Goal: Task Accomplishment & Management: Use online tool/utility

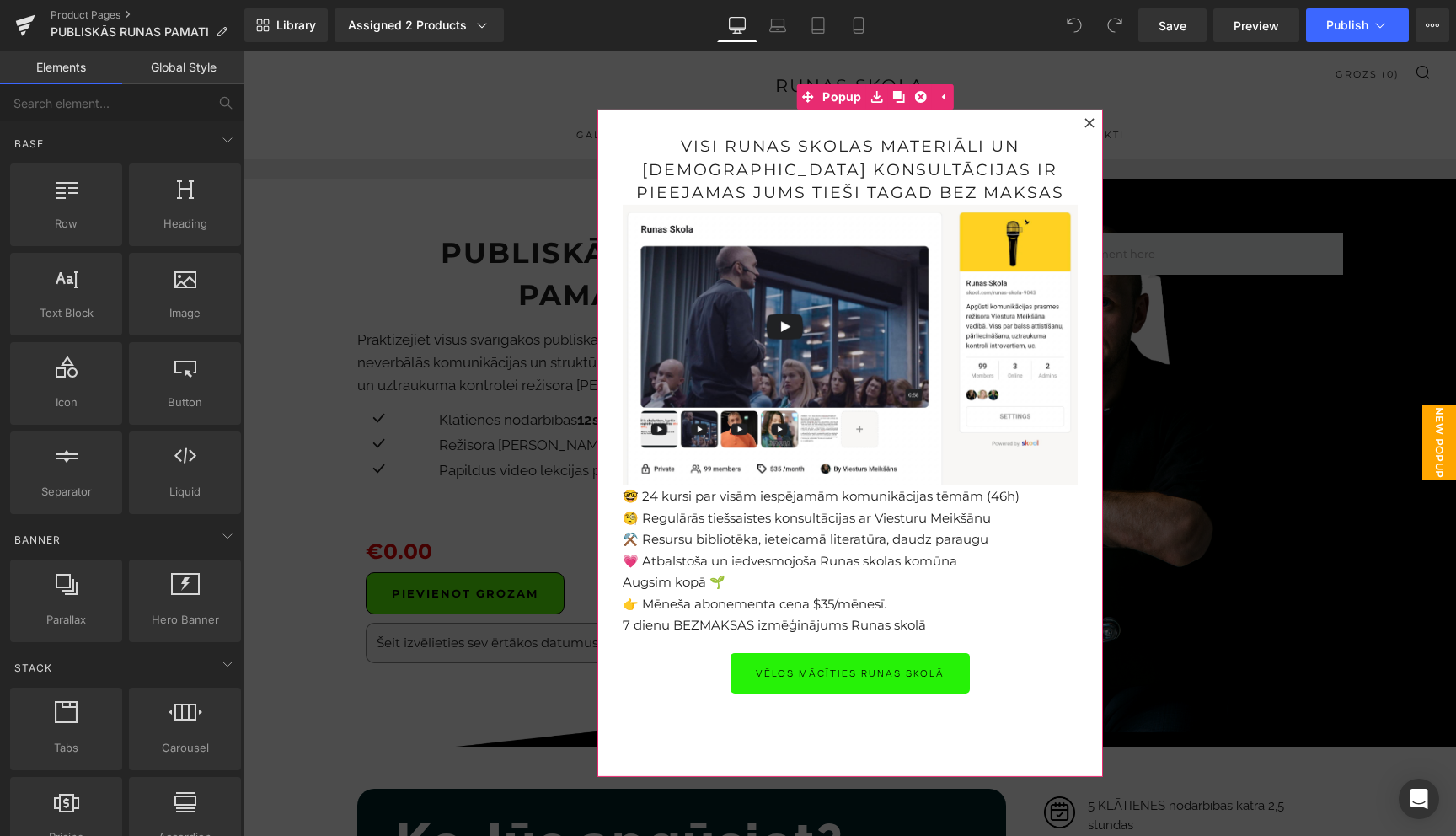
click at [1087, 124] on icon at bounding box center [1088, 123] width 9 height 9
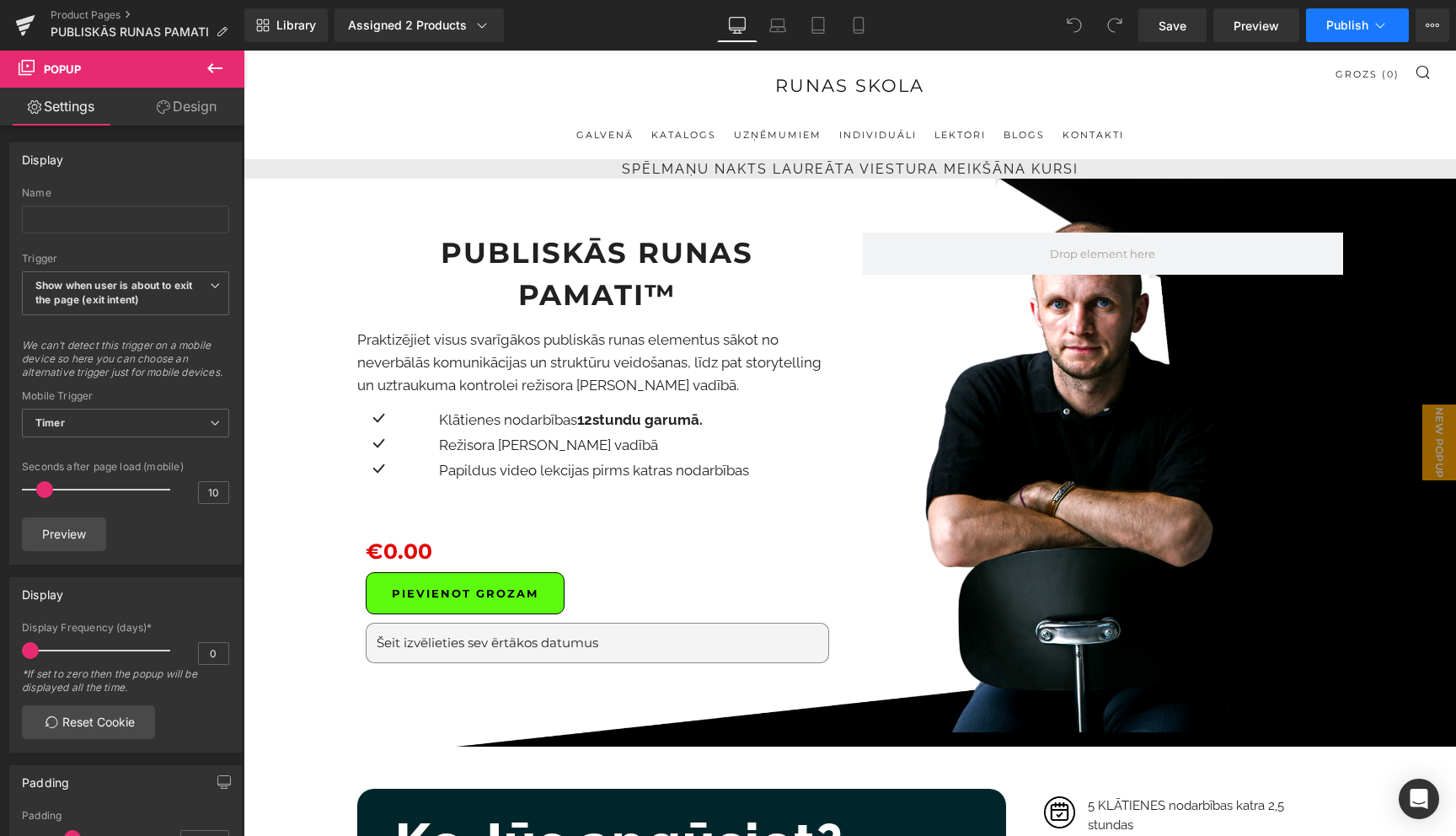
click at [1378, 30] on icon at bounding box center [1380, 25] width 17 height 17
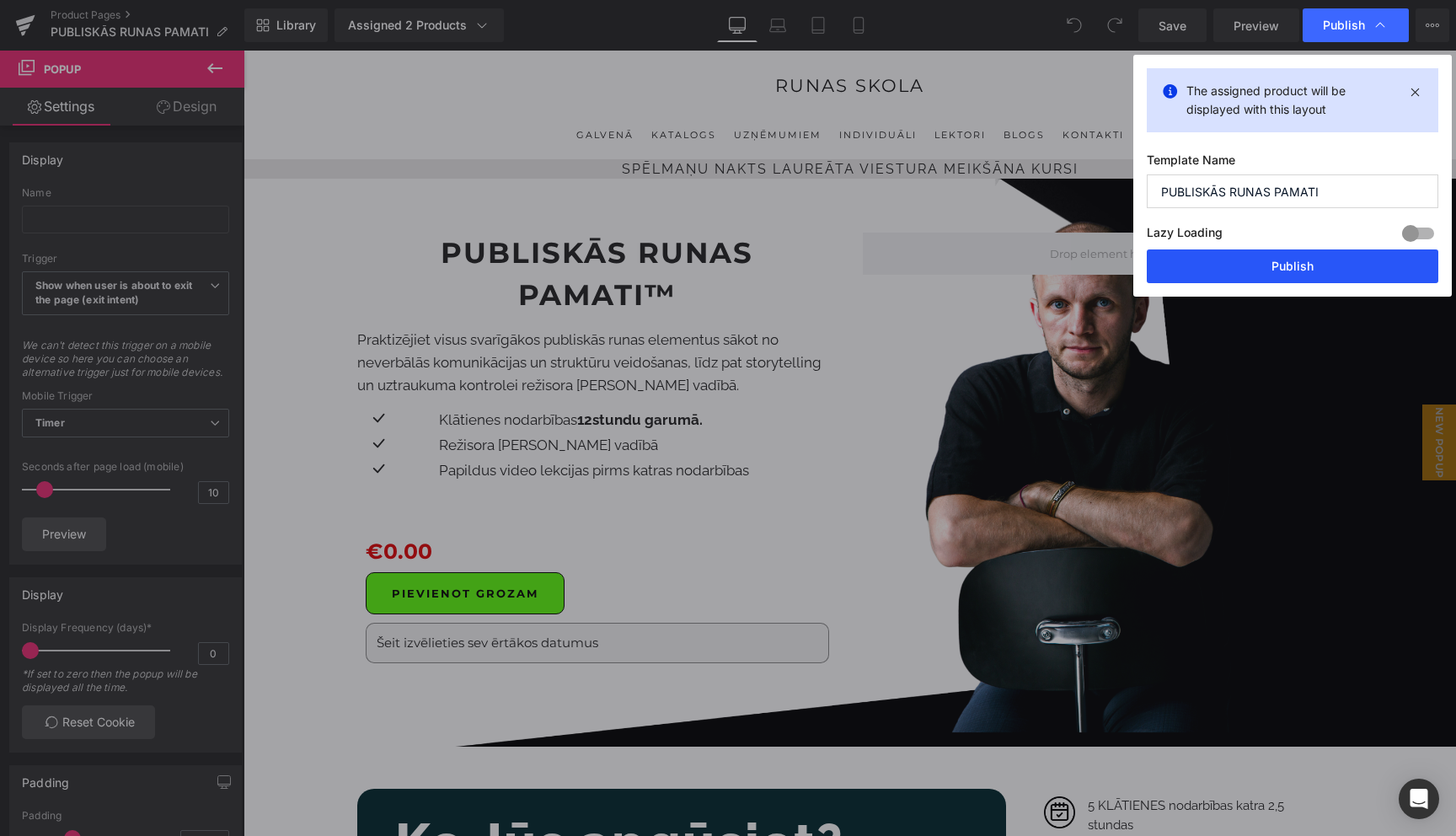
click at [1292, 271] on button "Publish" at bounding box center [1292, 266] width 291 height 34
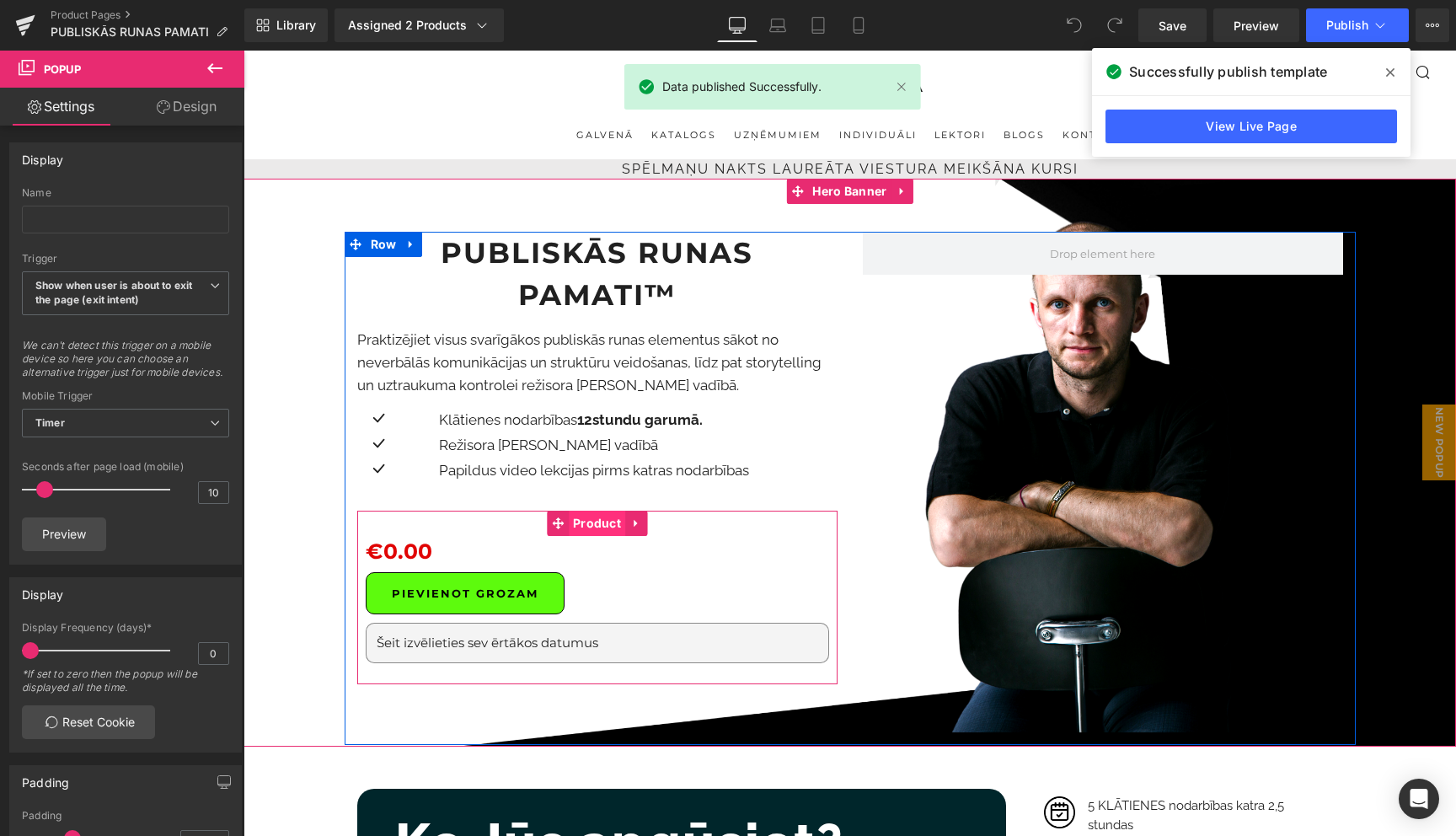
click at [596, 510] on span "Product" at bounding box center [596, 523] width 56 height 25
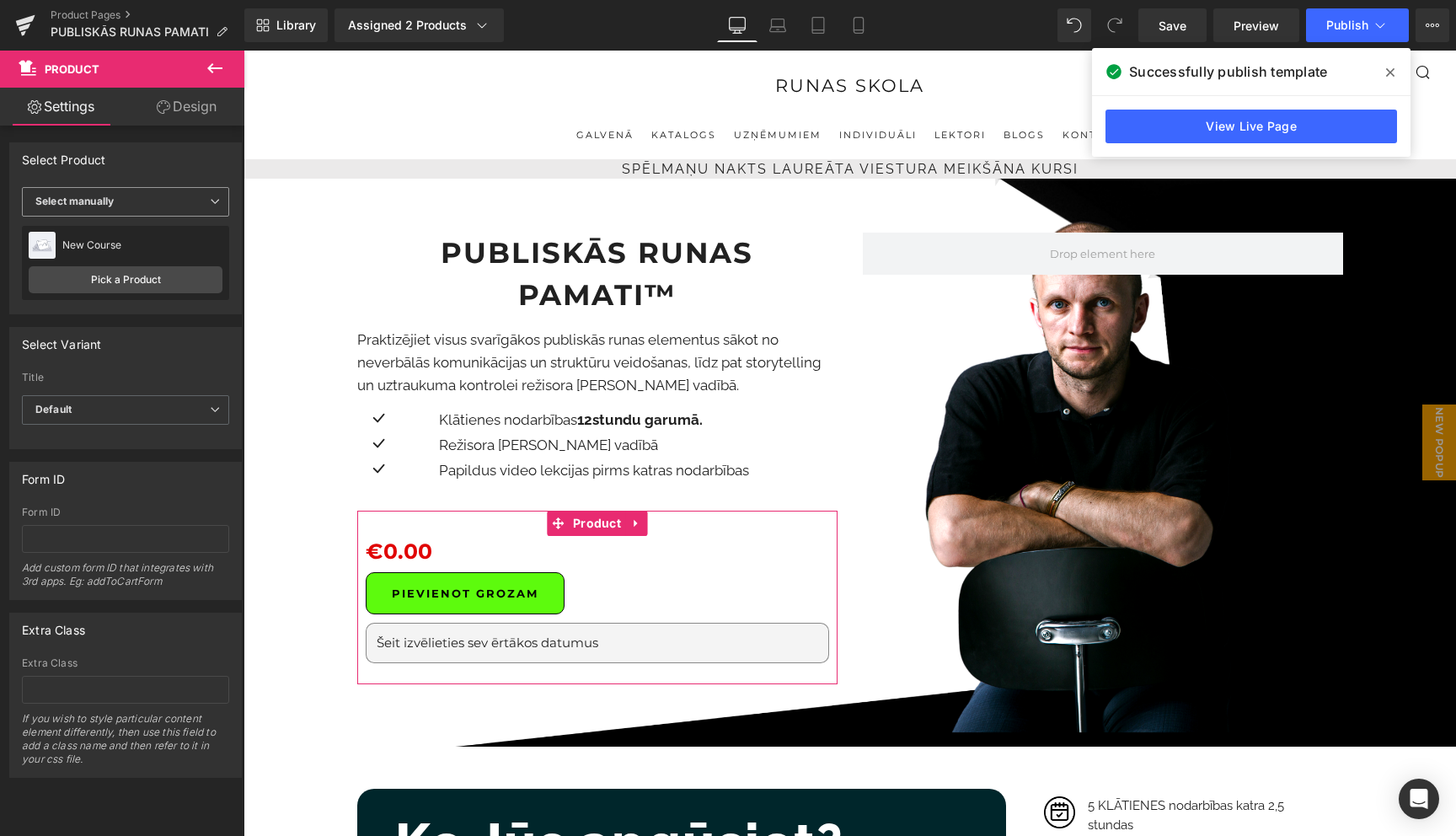
click at [146, 205] on span "Select manually" at bounding box center [125, 202] width 207 height 30
click at [146, 205] on span "Select manually" at bounding box center [122, 202] width 201 height 30
click at [123, 287] on link "Pick a Product" at bounding box center [126, 280] width 194 height 27
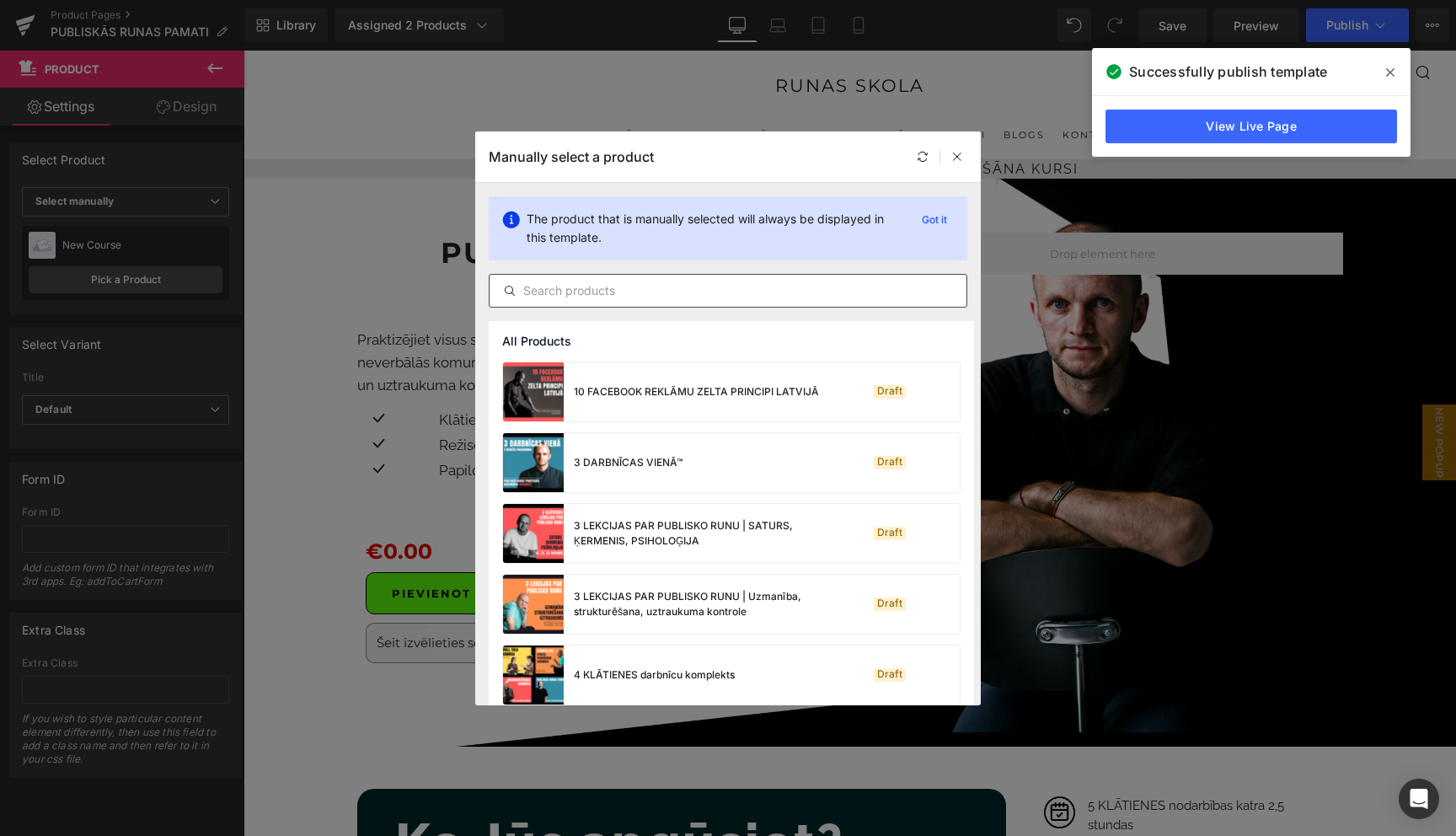
click at [630, 289] on input "text" at bounding box center [728, 291] width 477 height 21
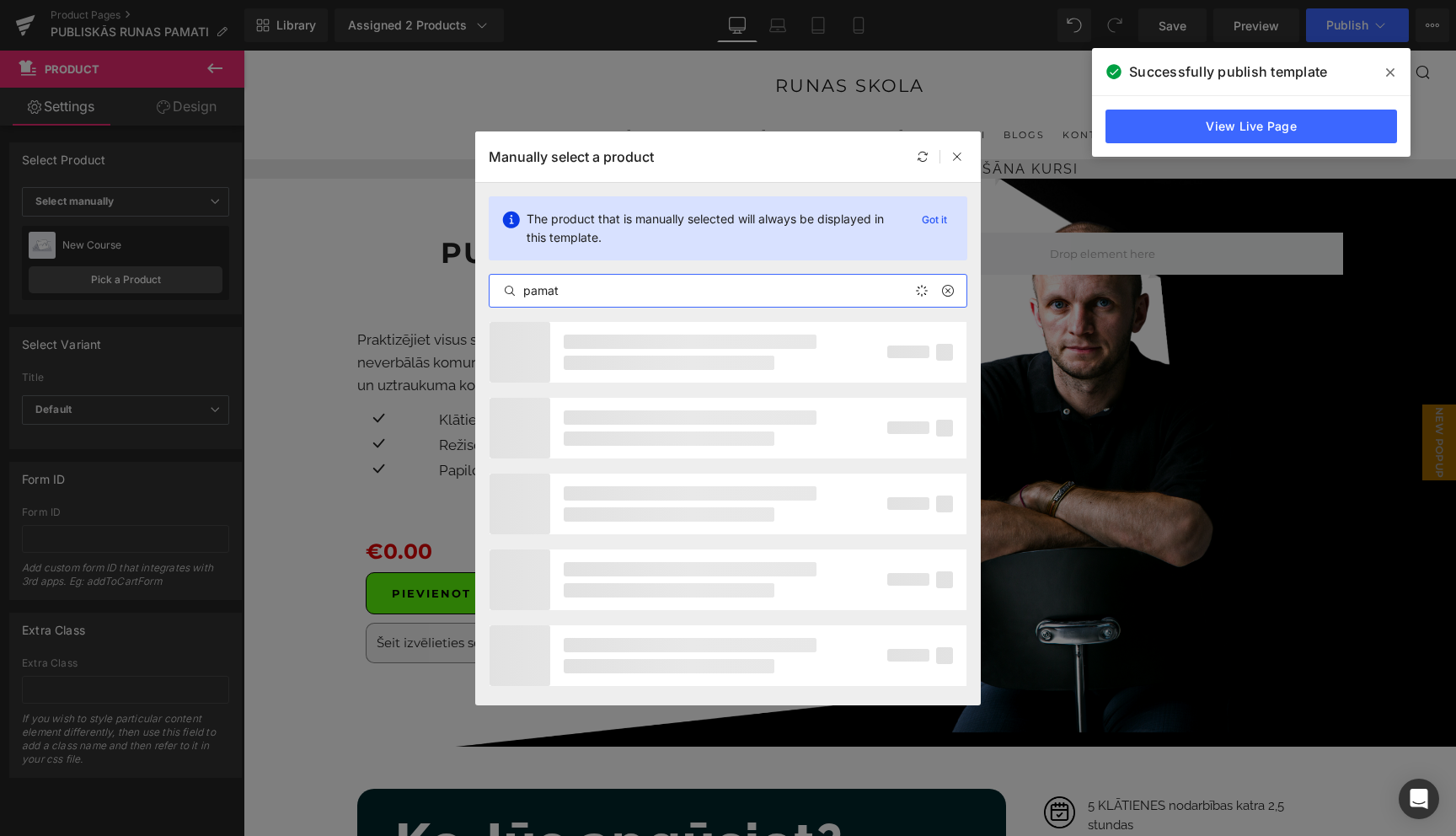
type input "pamati"
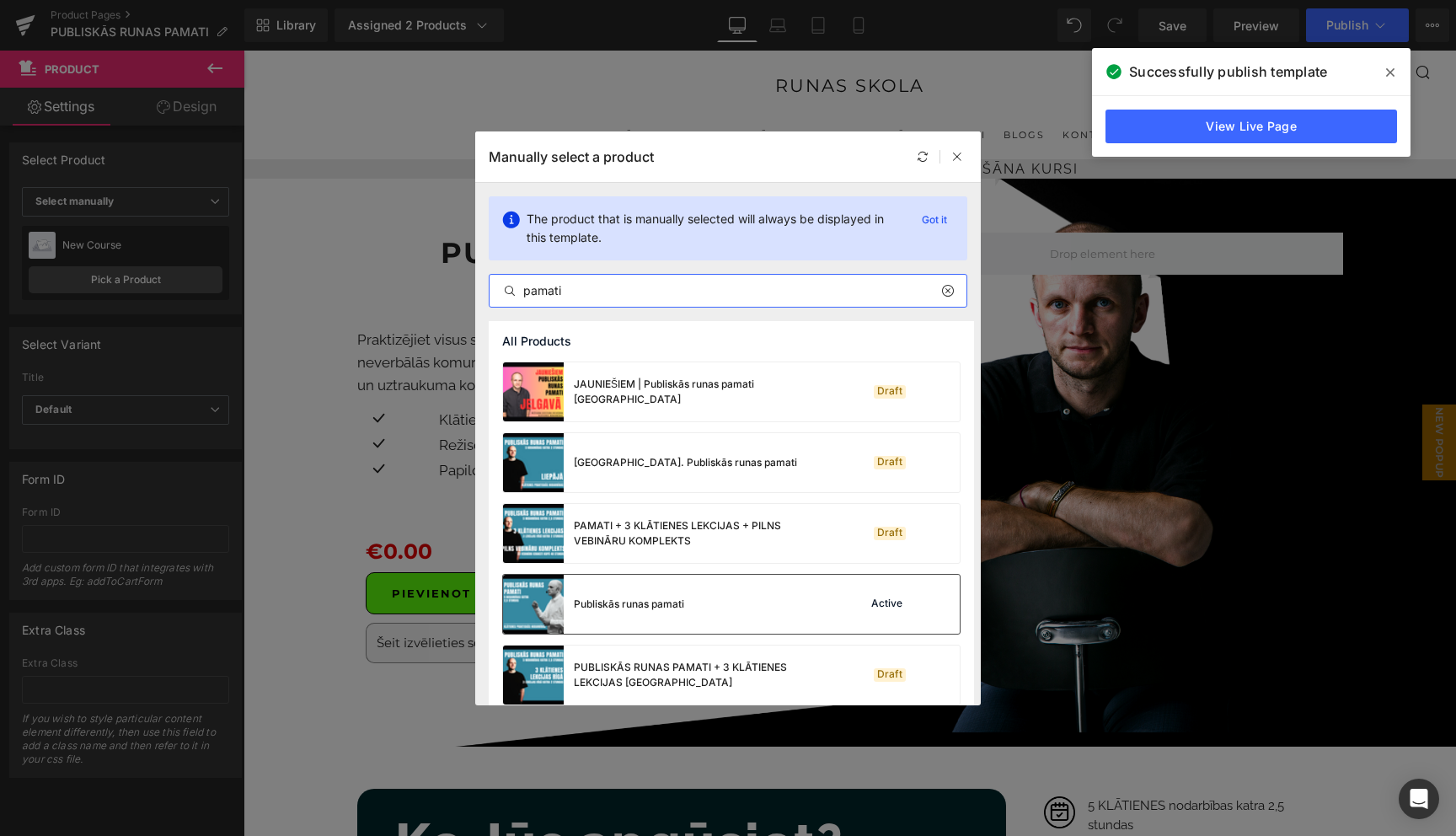
click at [698, 612] on div "Publiskās runas pamati Active" at bounding box center [731, 605] width 456 height 59
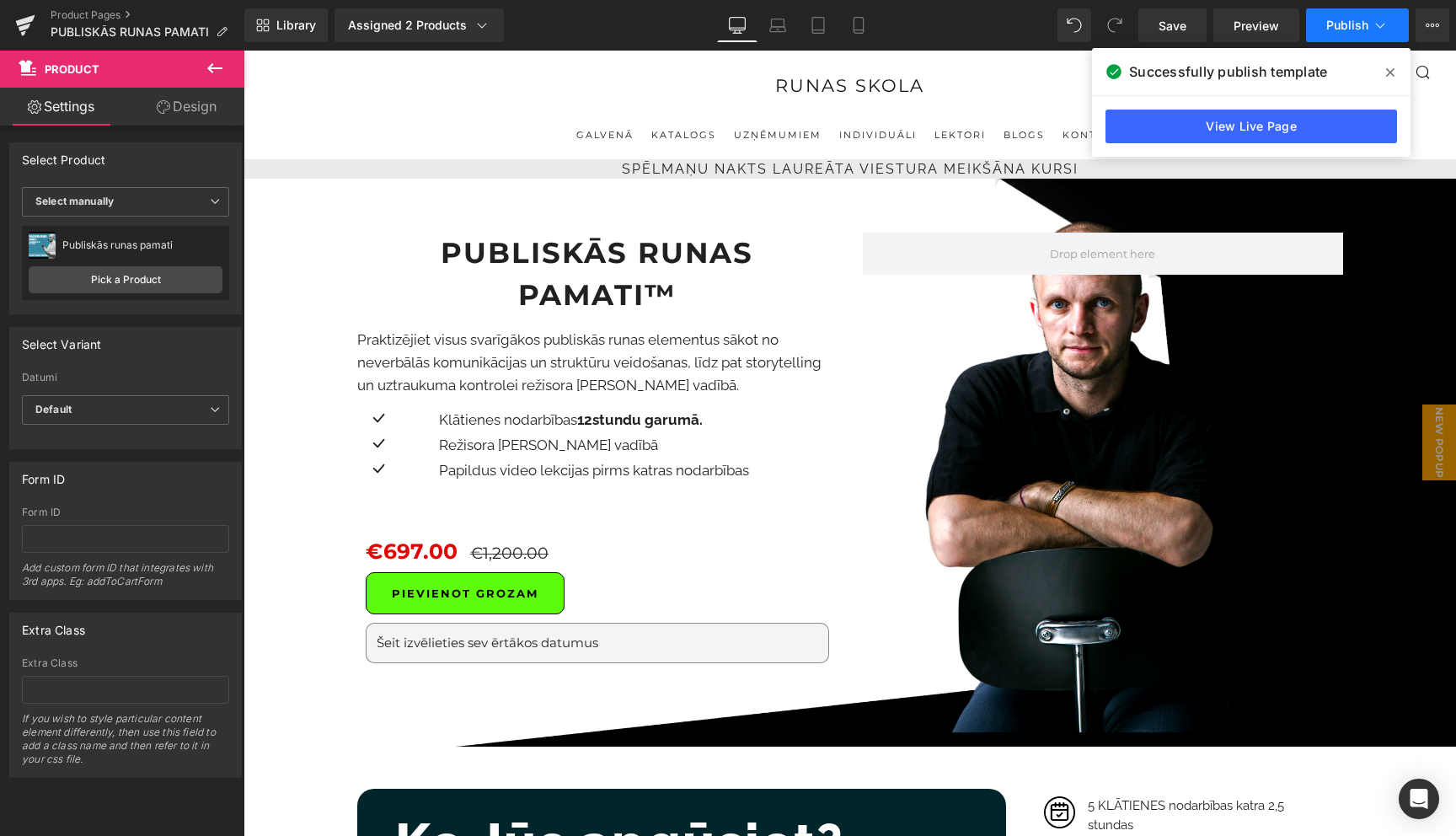
click at [1379, 22] on icon at bounding box center [1380, 25] width 17 height 17
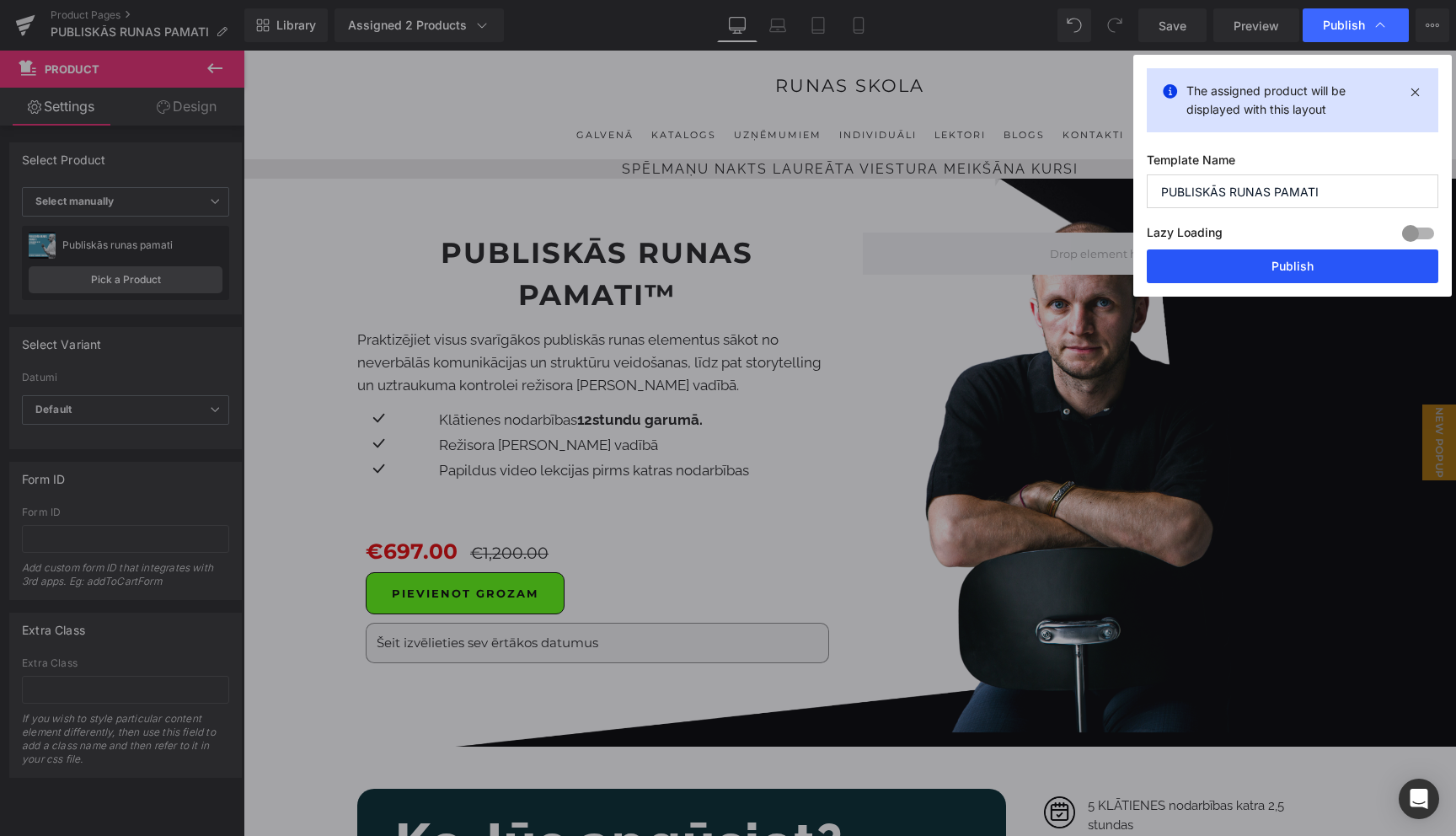
click at [1300, 266] on button "Publish" at bounding box center [1292, 266] width 291 height 34
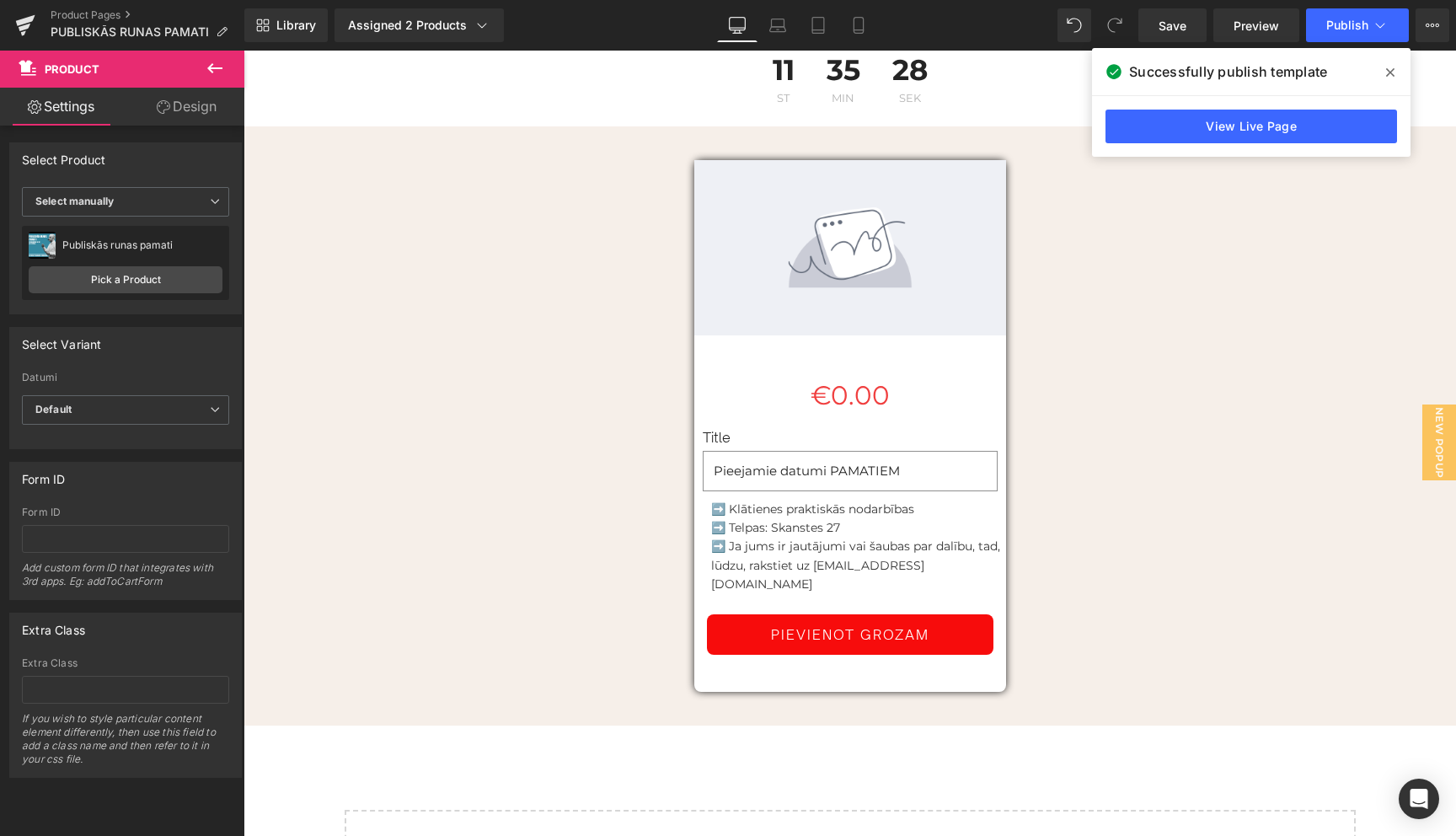
scroll to position [3681, 0]
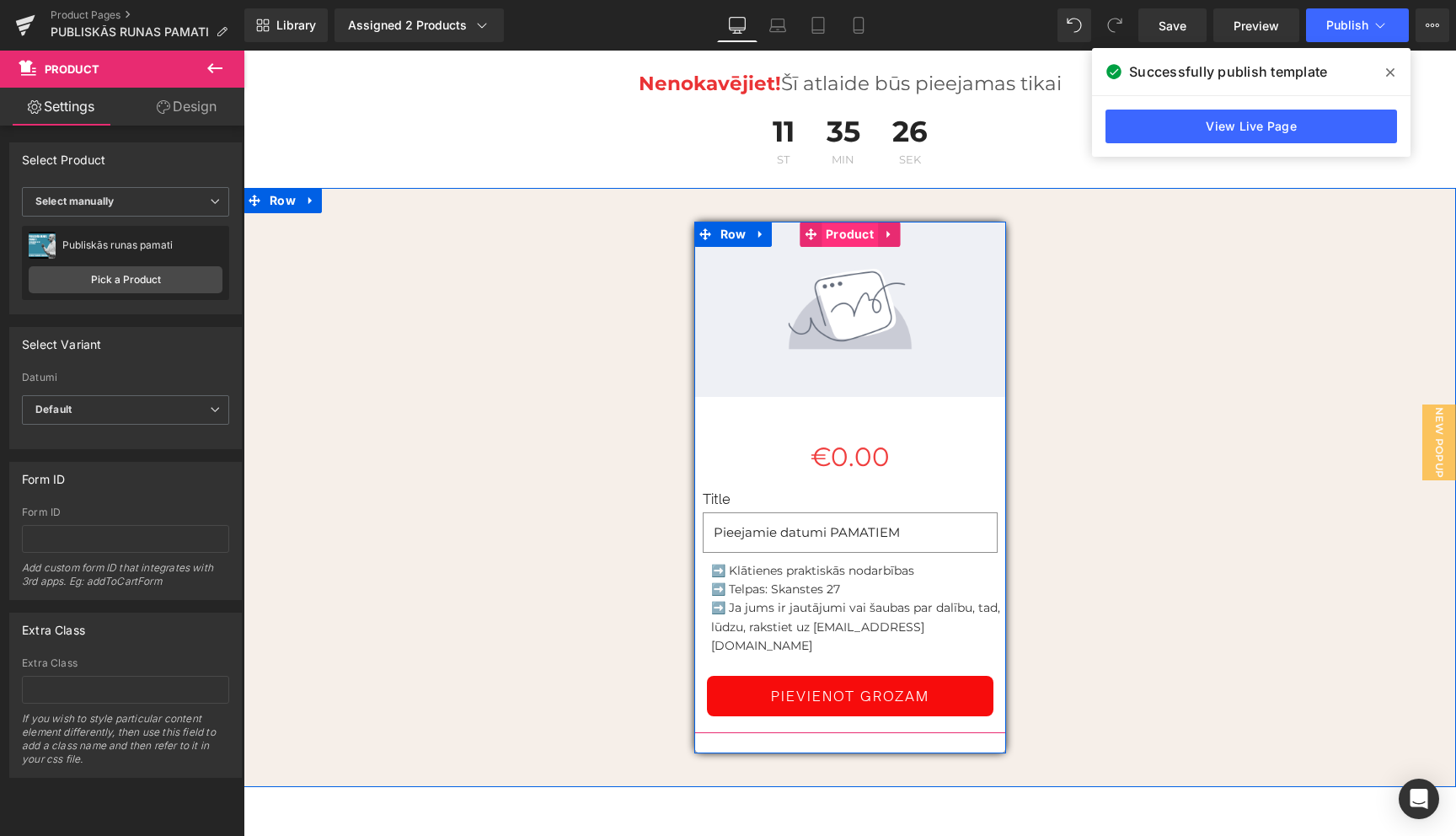
click at [846, 222] on span "Product" at bounding box center [849, 234] width 56 height 25
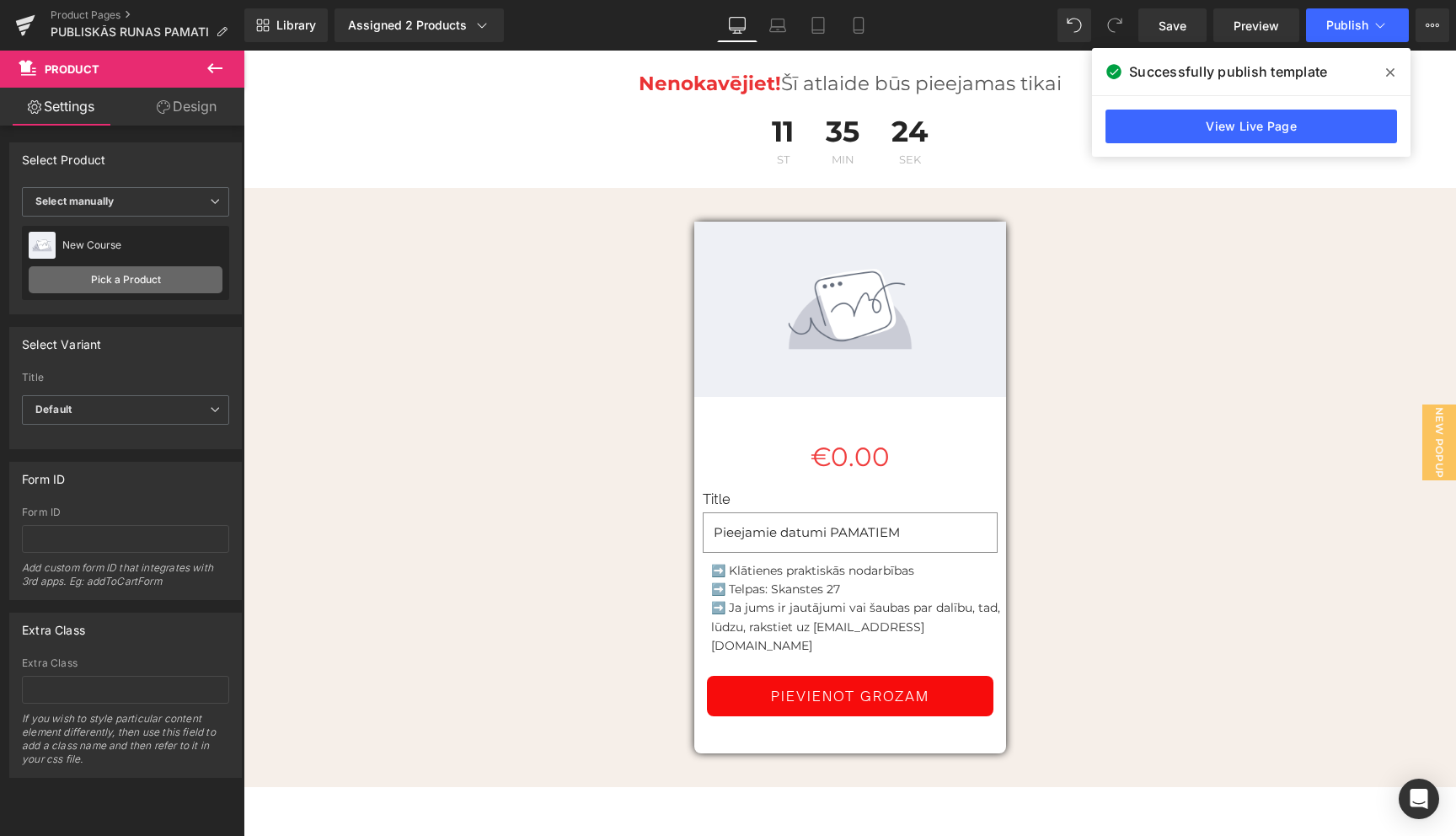
click at [126, 285] on link "Pick a Product" at bounding box center [126, 280] width 194 height 27
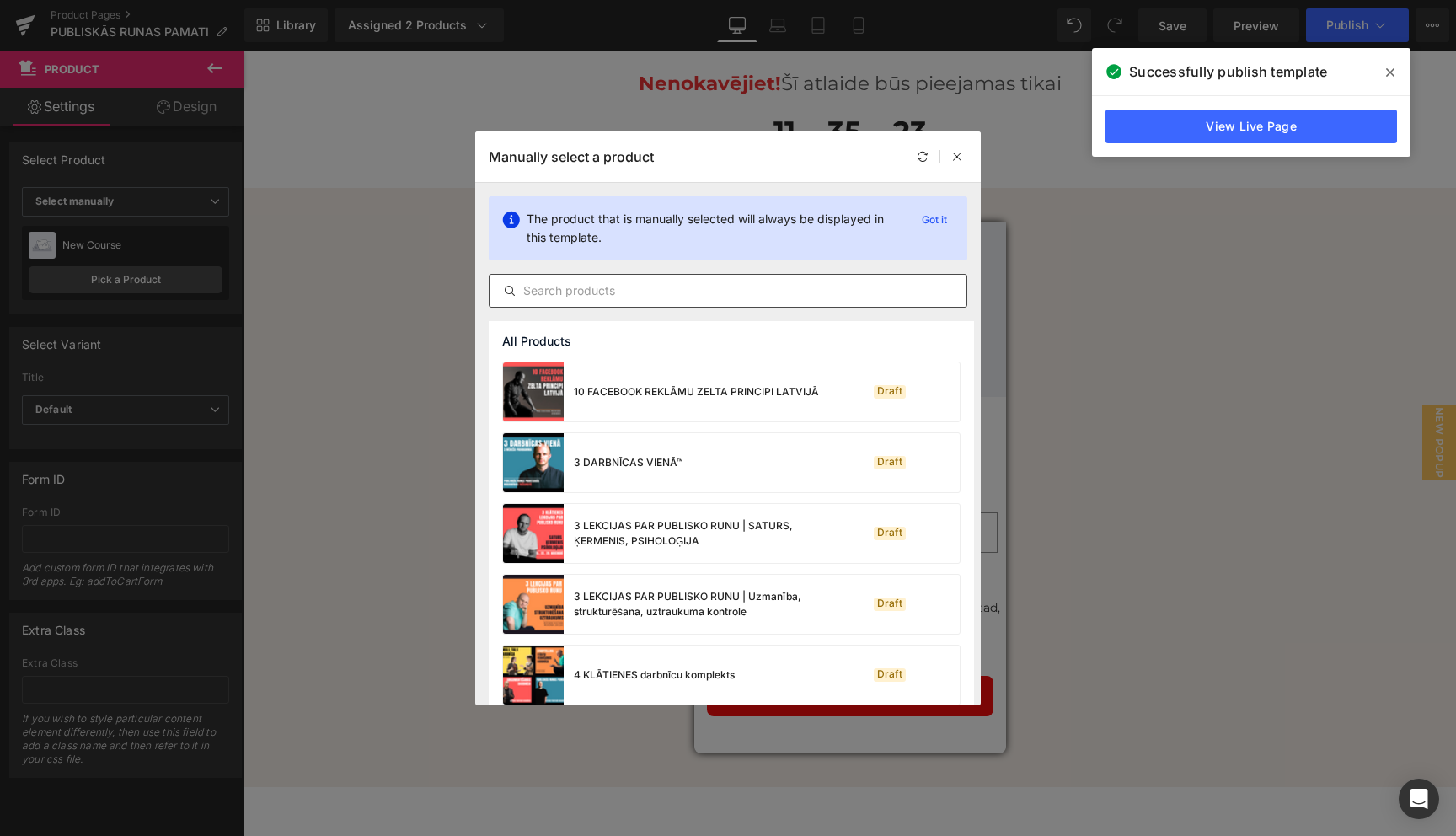
click at [613, 287] on input "text" at bounding box center [728, 291] width 477 height 21
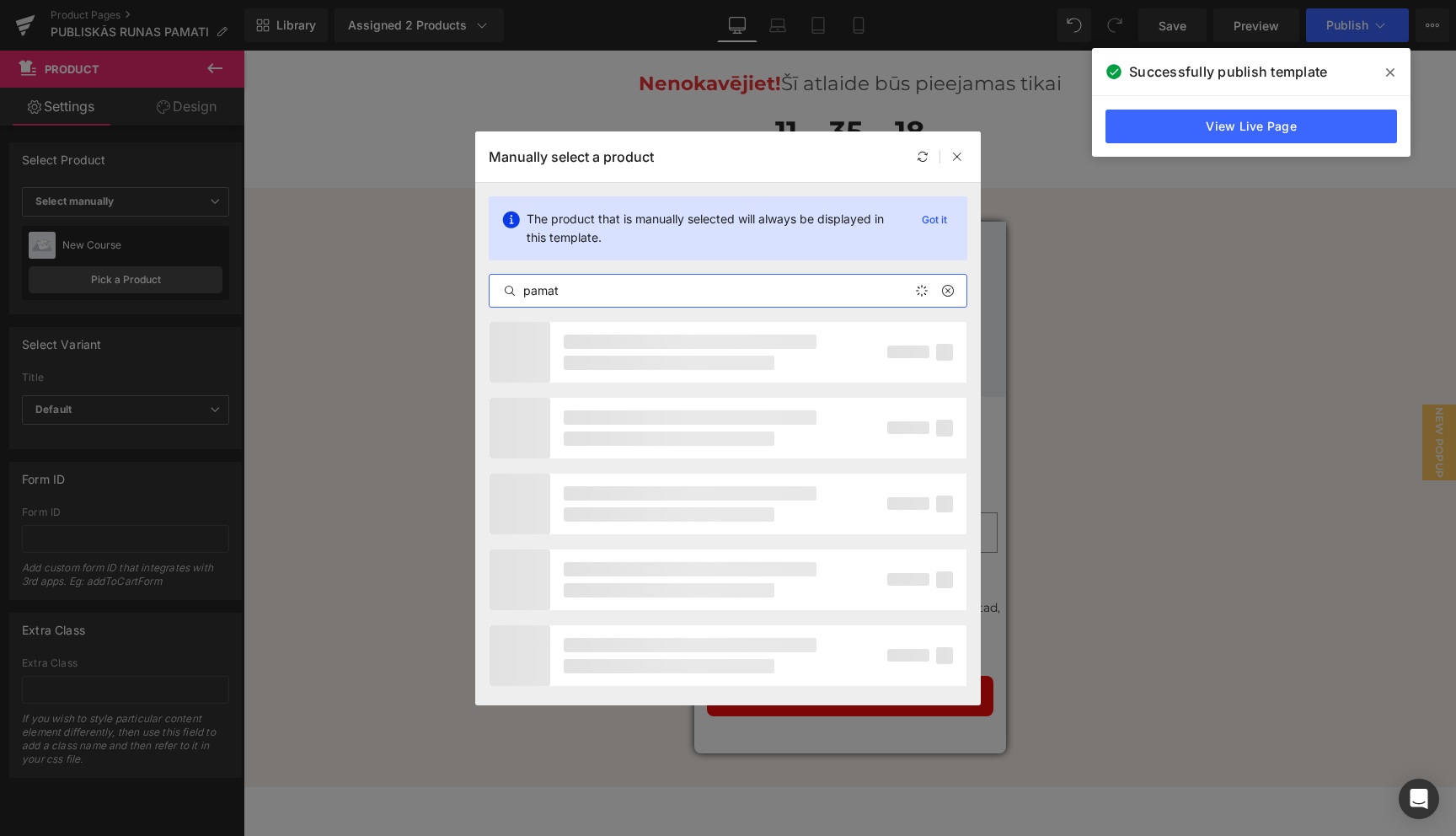
type input "pamati"
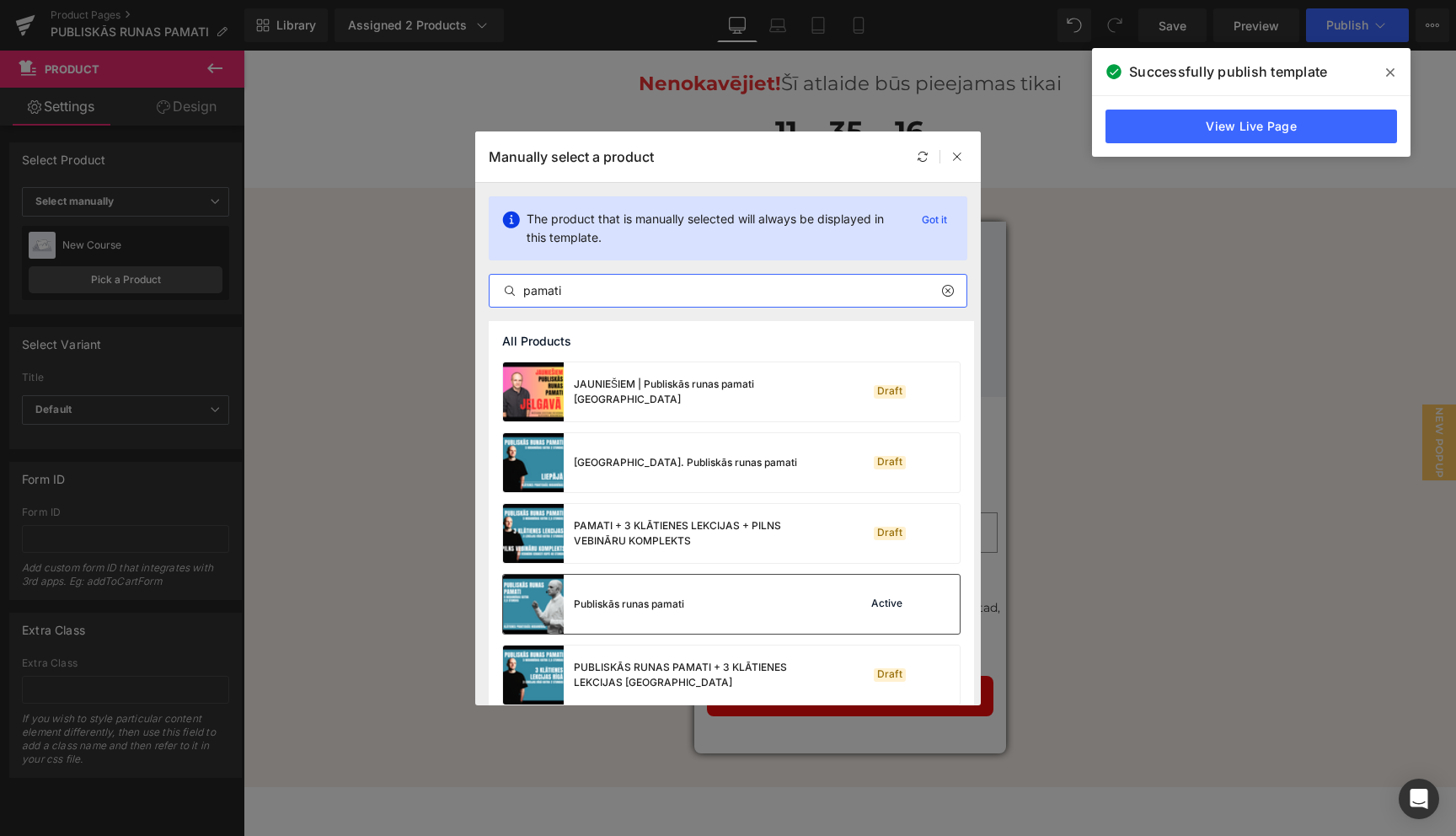
click at [678, 604] on div "Publiskās runas pamati" at bounding box center [628, 604] width 110 height 15
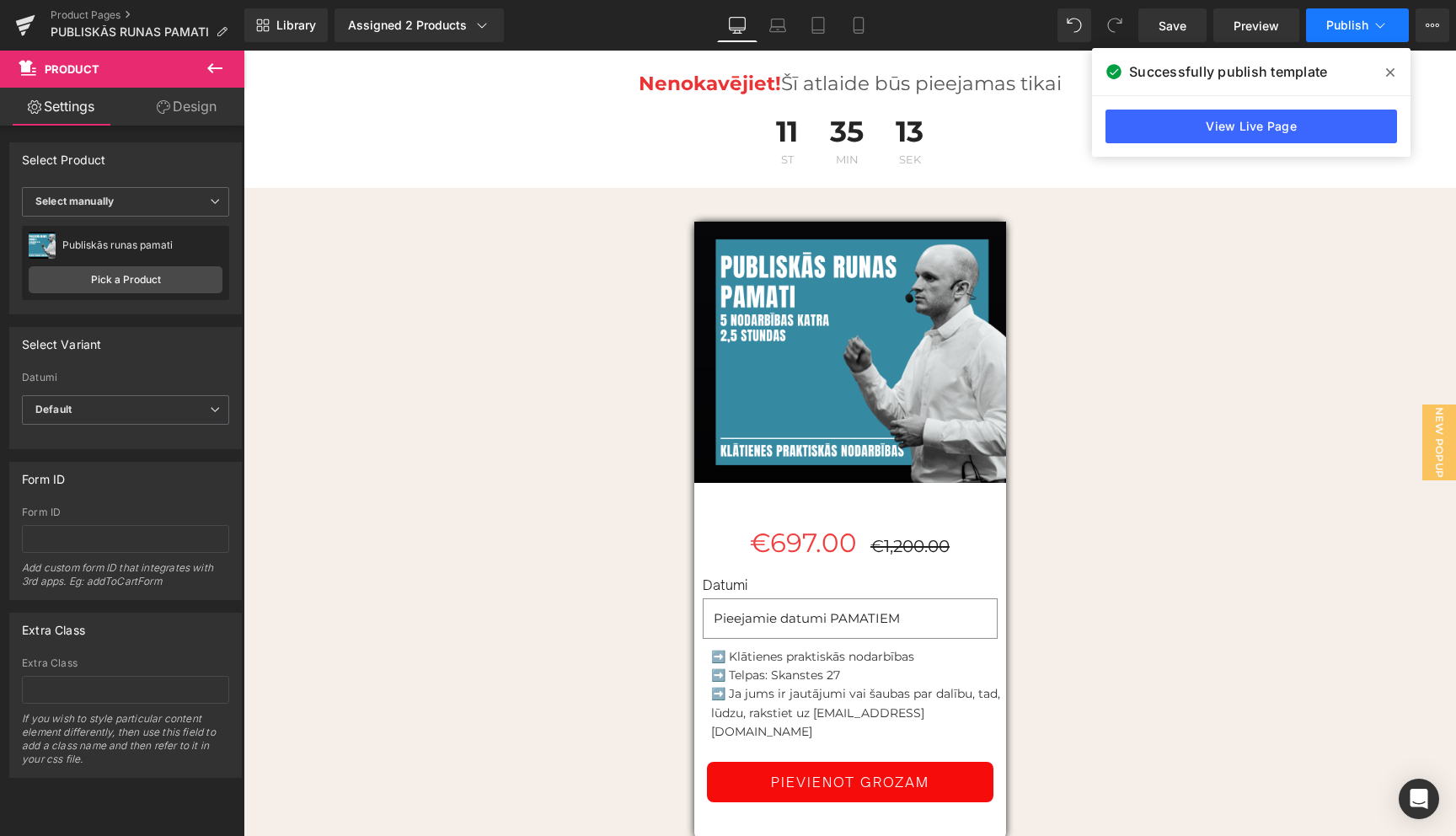
click at [1383, 25] on icon at bounding box center [1380, 25] width 17 height 17
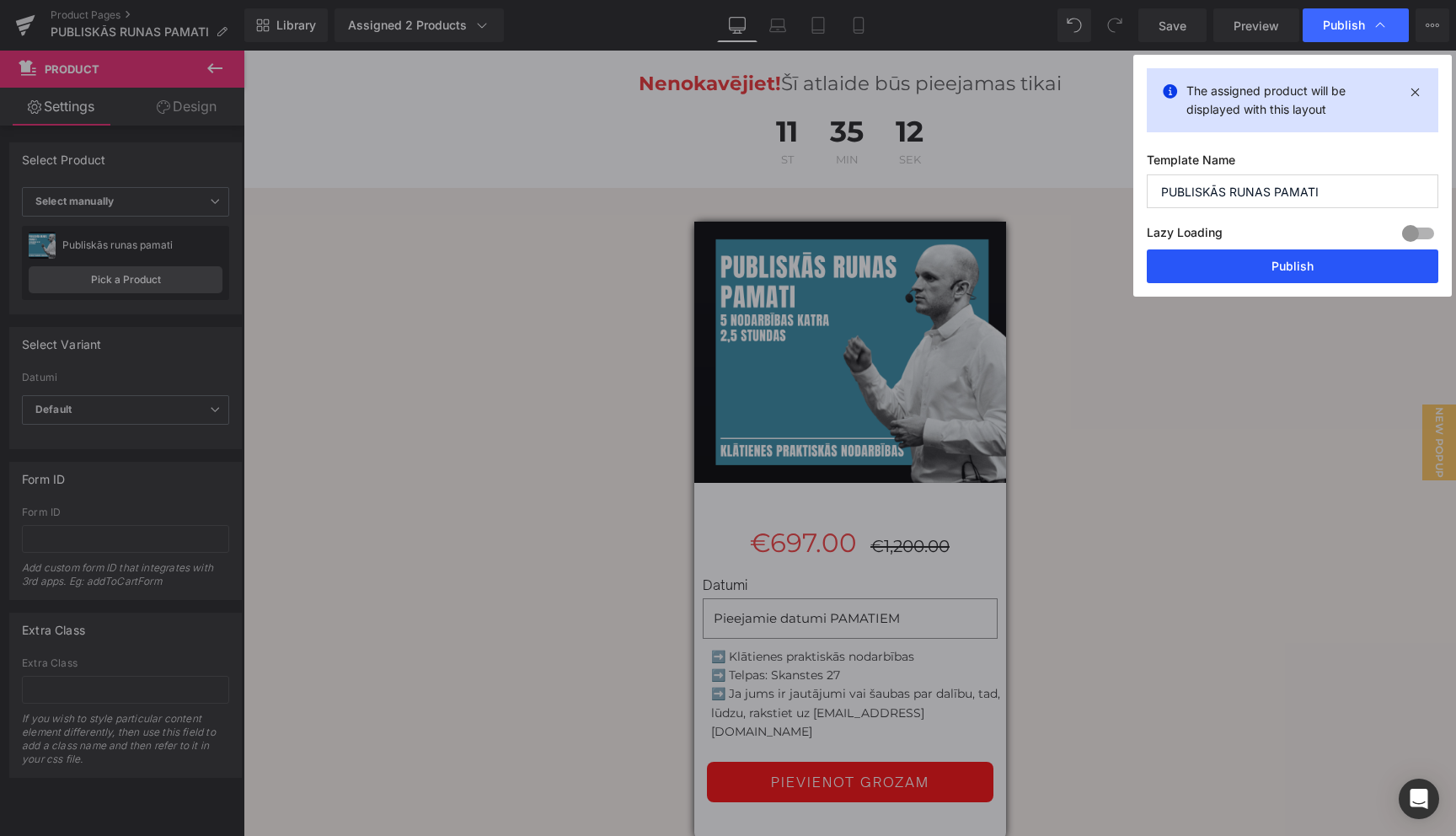
click at [1301, 266] on button "Publish" at bounding box center [1292, 266] width 291 height 34
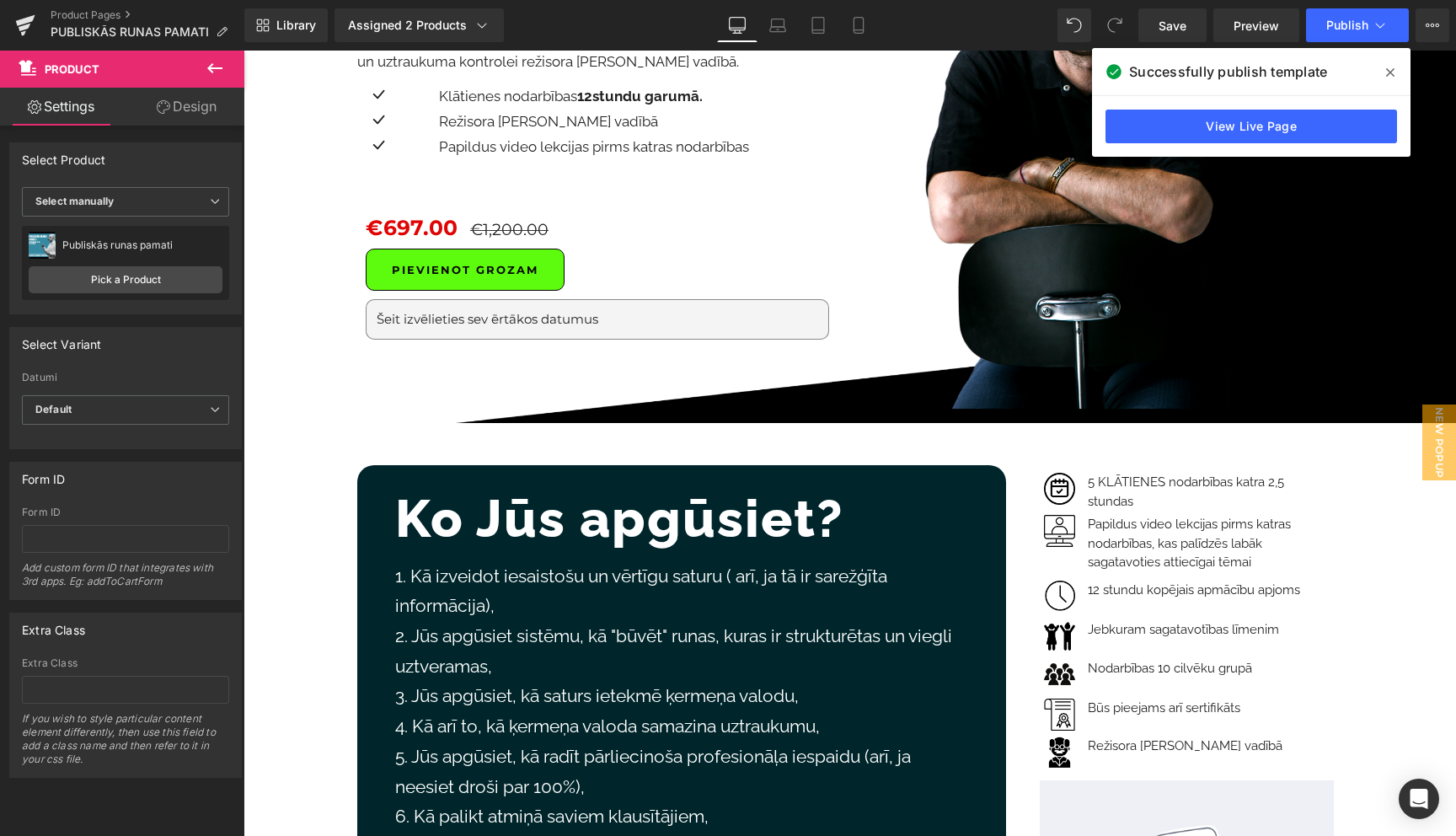
scroll to position [0, 0]
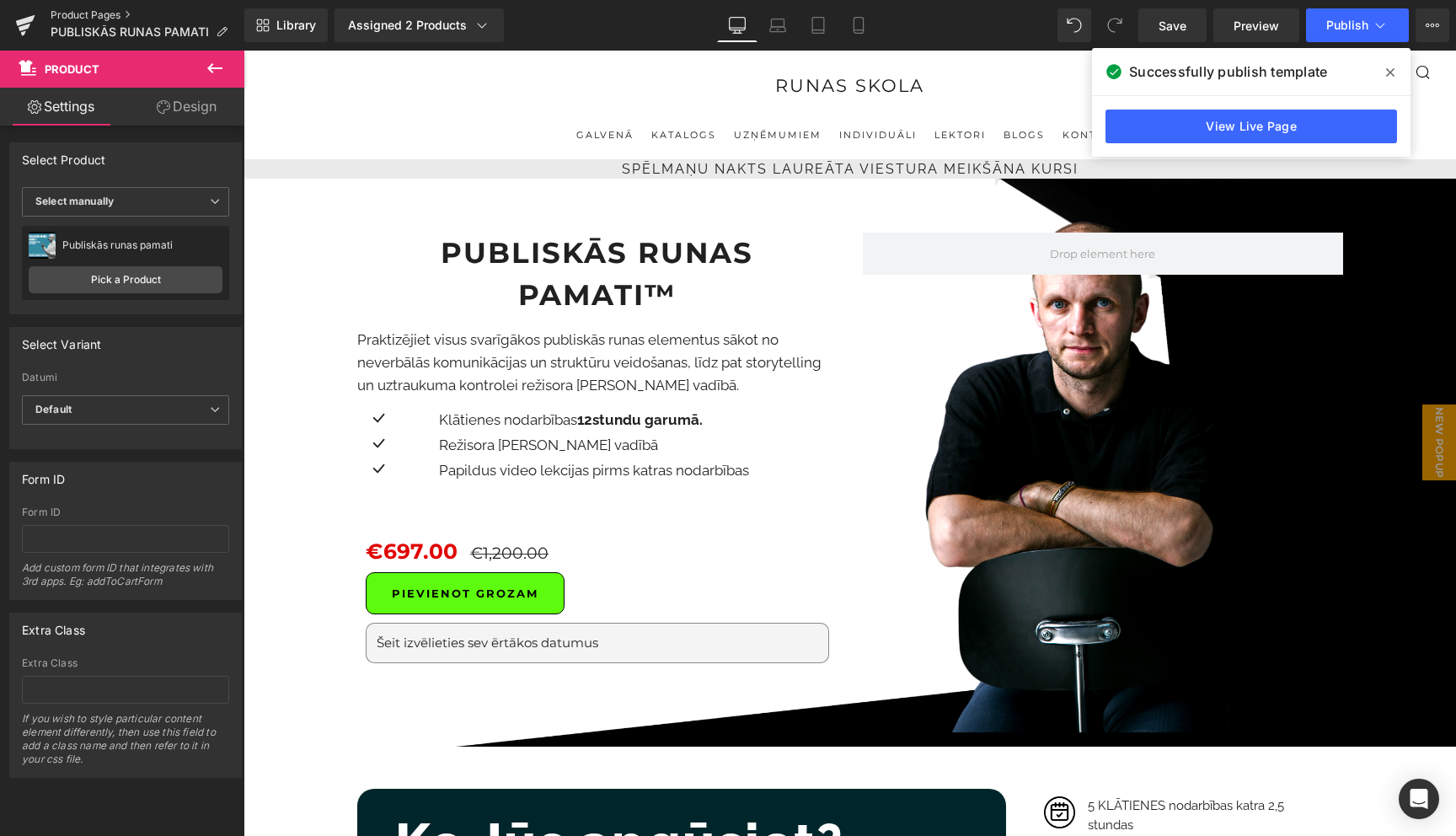
click at [87, 14] on link "Product Pages" at bounding box center [147, 14] width 194 height 13
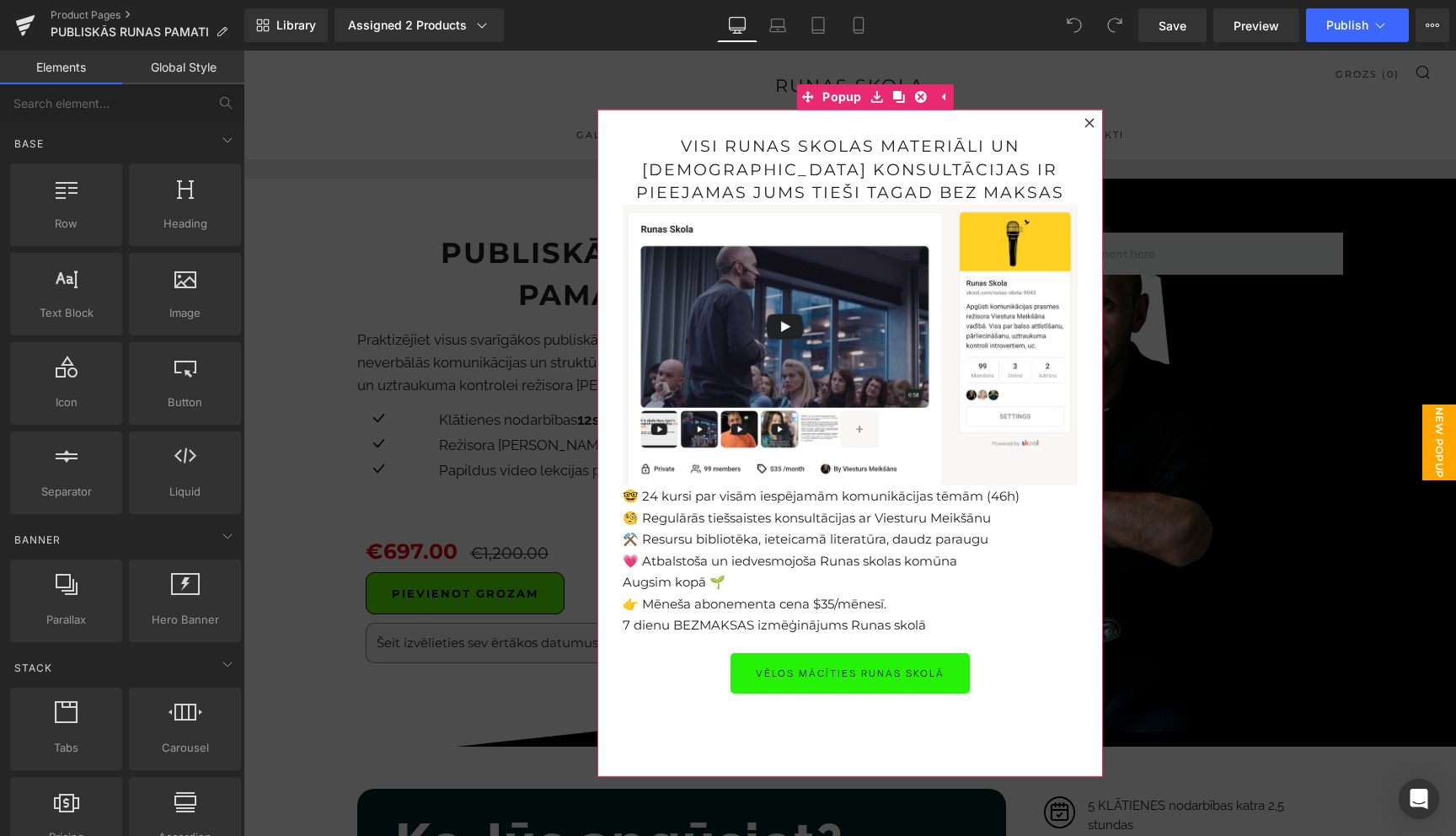
click at [1092, 126] on icon at bounding box center [1088, 123] width 10 height 10
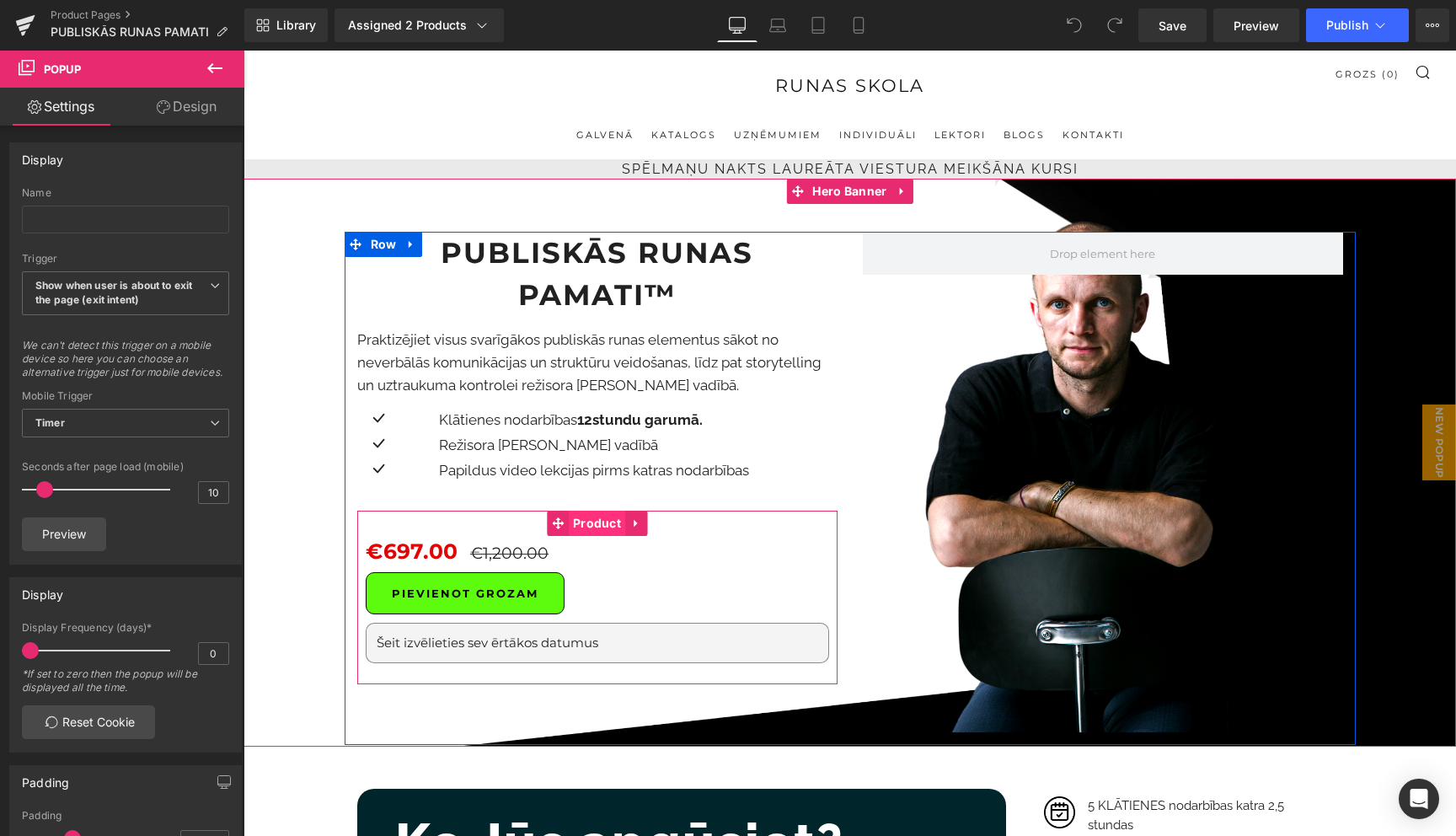
click at [597, 510] on span "Product" at bounding box center [596, 523] width 56 height 25
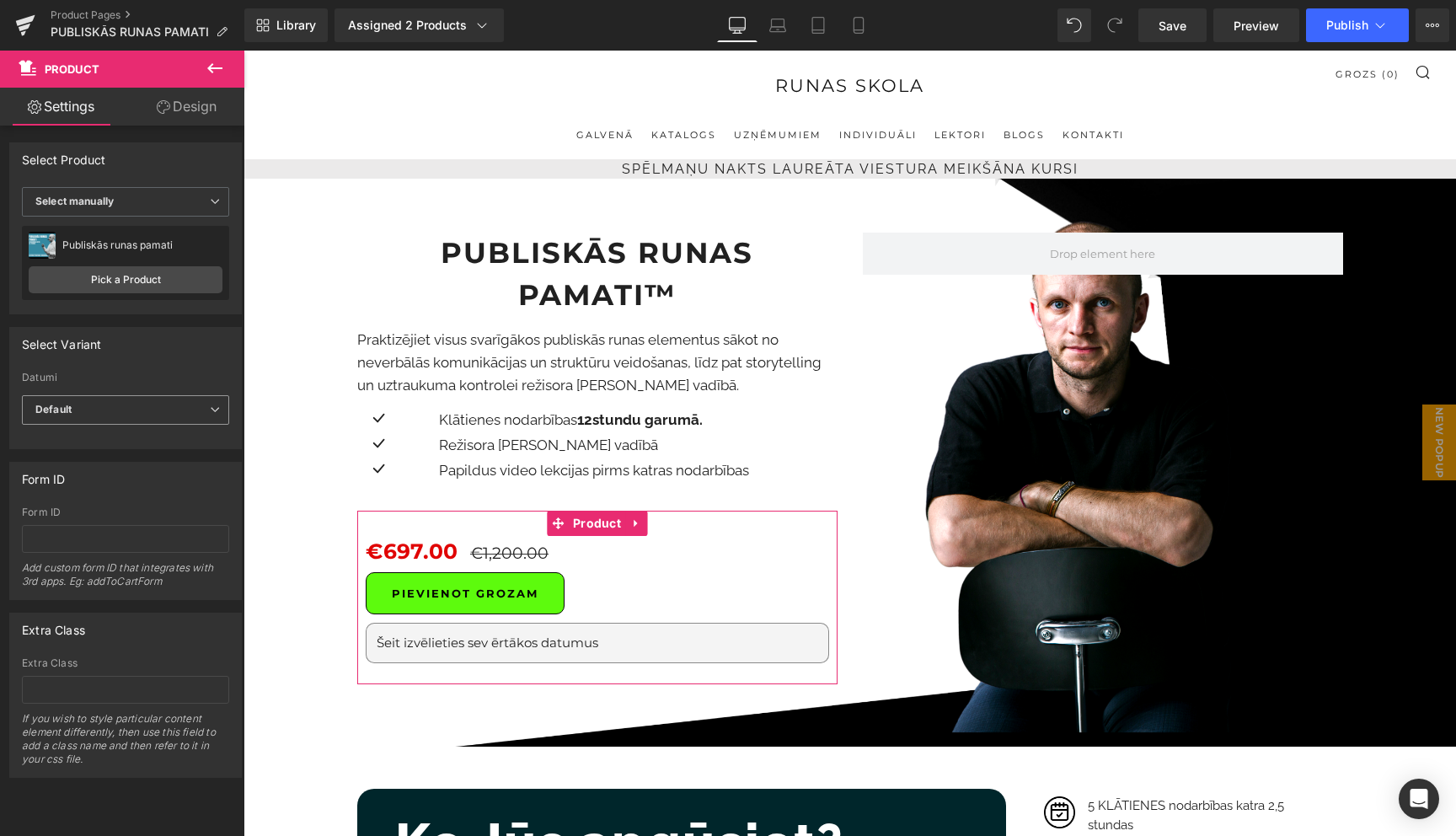
click at [210, 413] on icon at bounding box center [214, 409] width 10 height 10
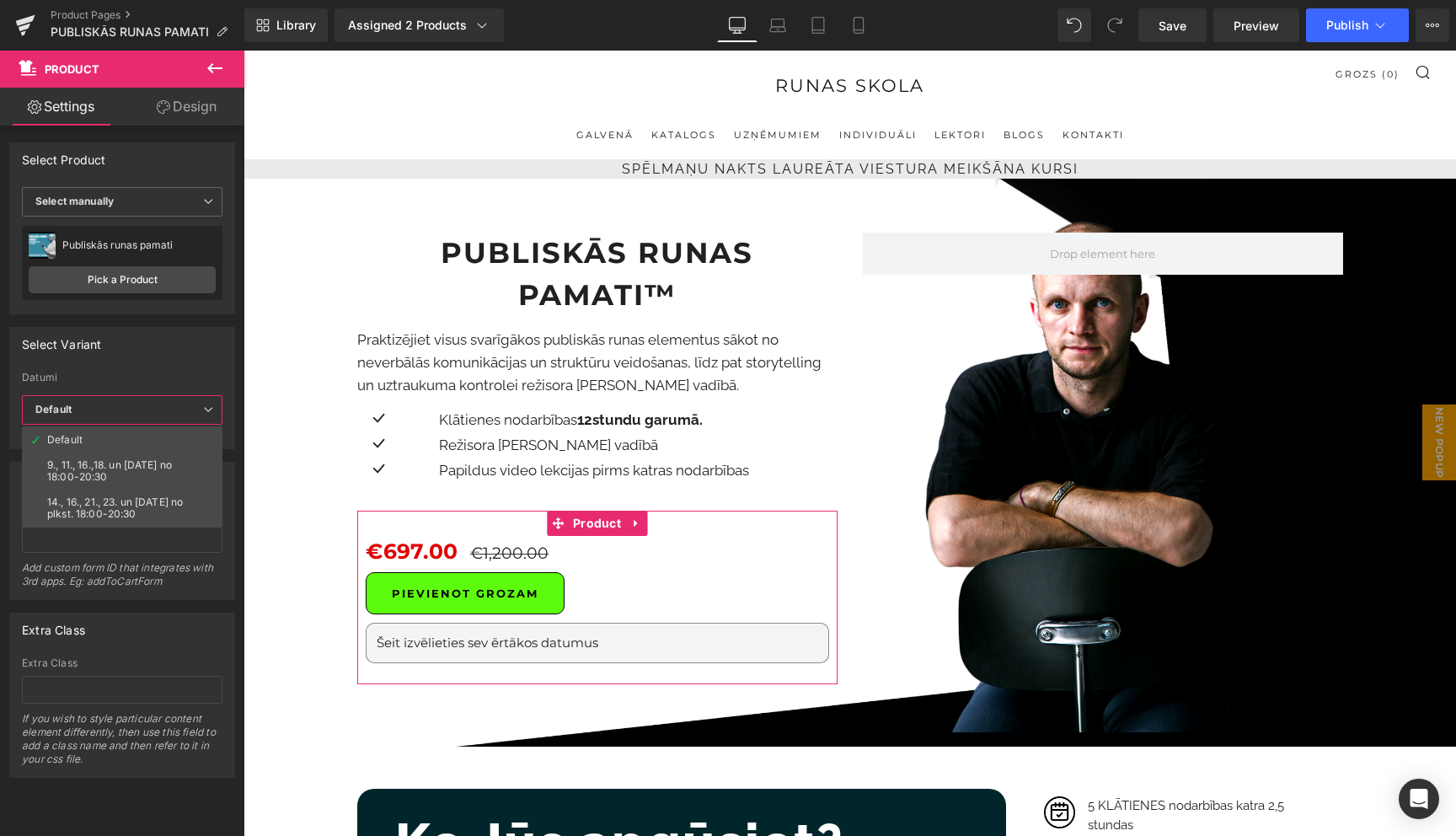
click at [199, 369] on div "Select Variant auto Datumi Default 9., 11., 16.,18. un [DATE] no 18:00-20:30 14…" at bounding box center [122, 388] width 226 height 122
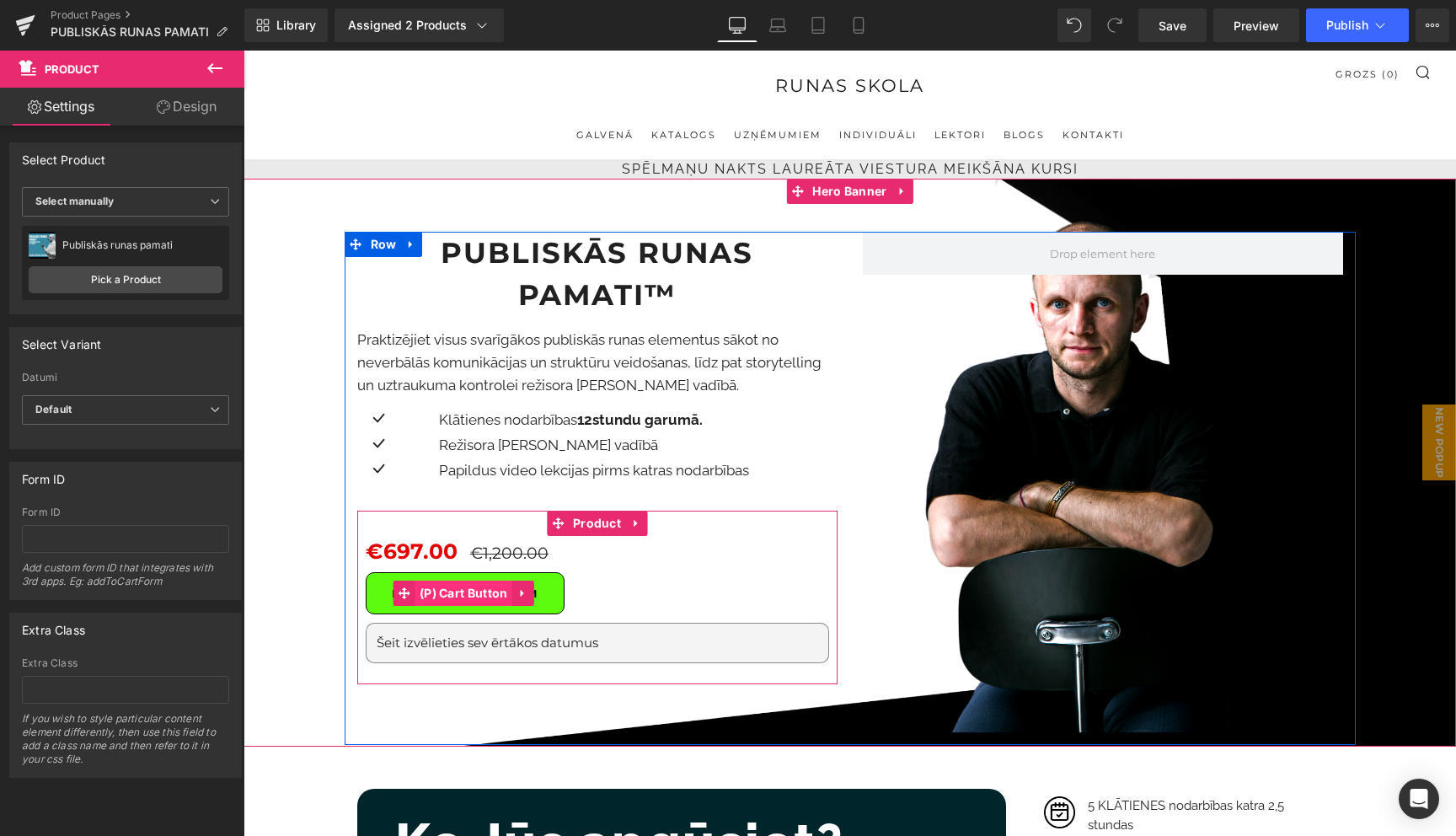
click at [474, 580] on span "(P) Cart Button" at bounding box center [464, 593] width 97 height 25
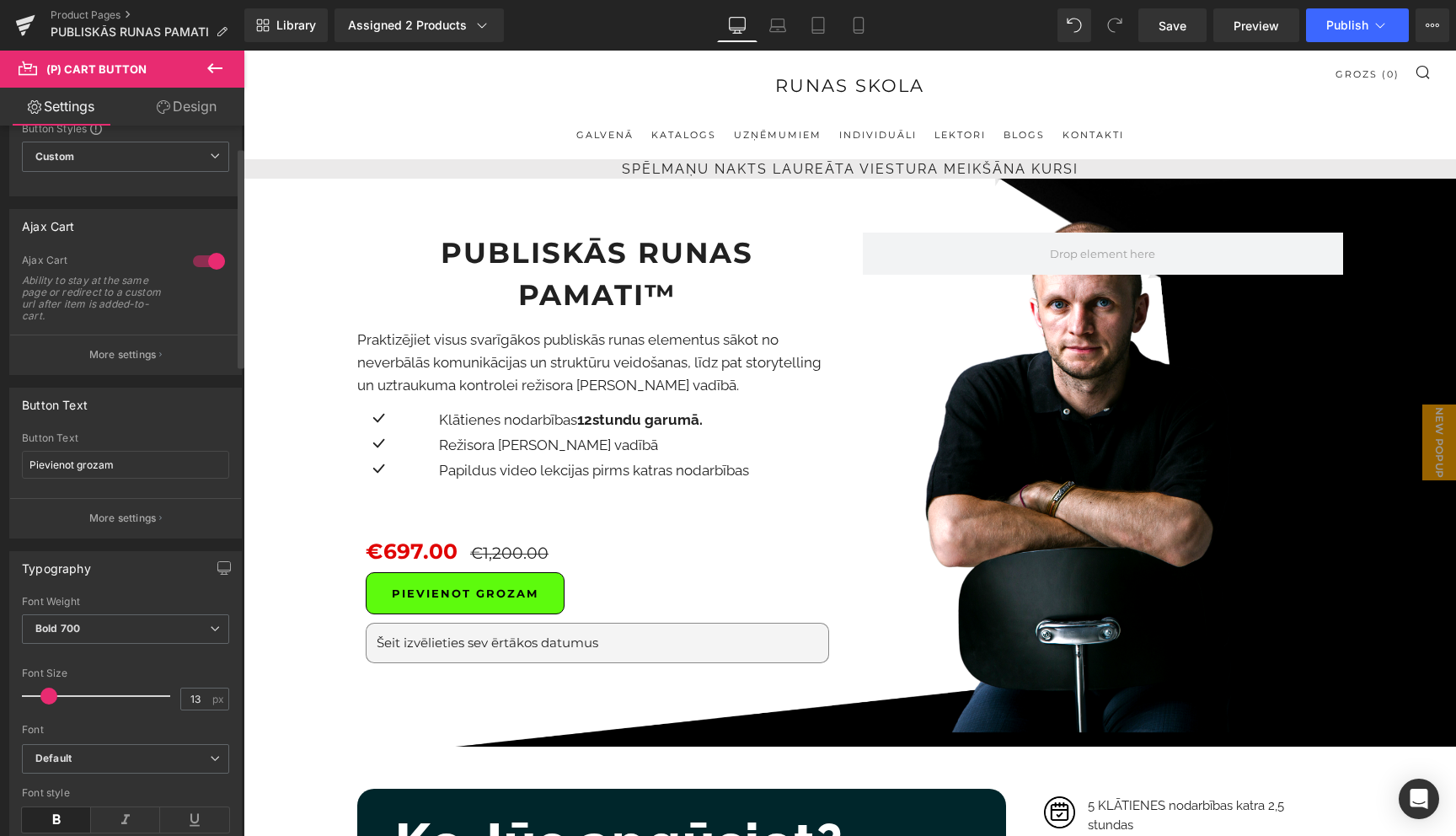
scroll to position [34, 0]
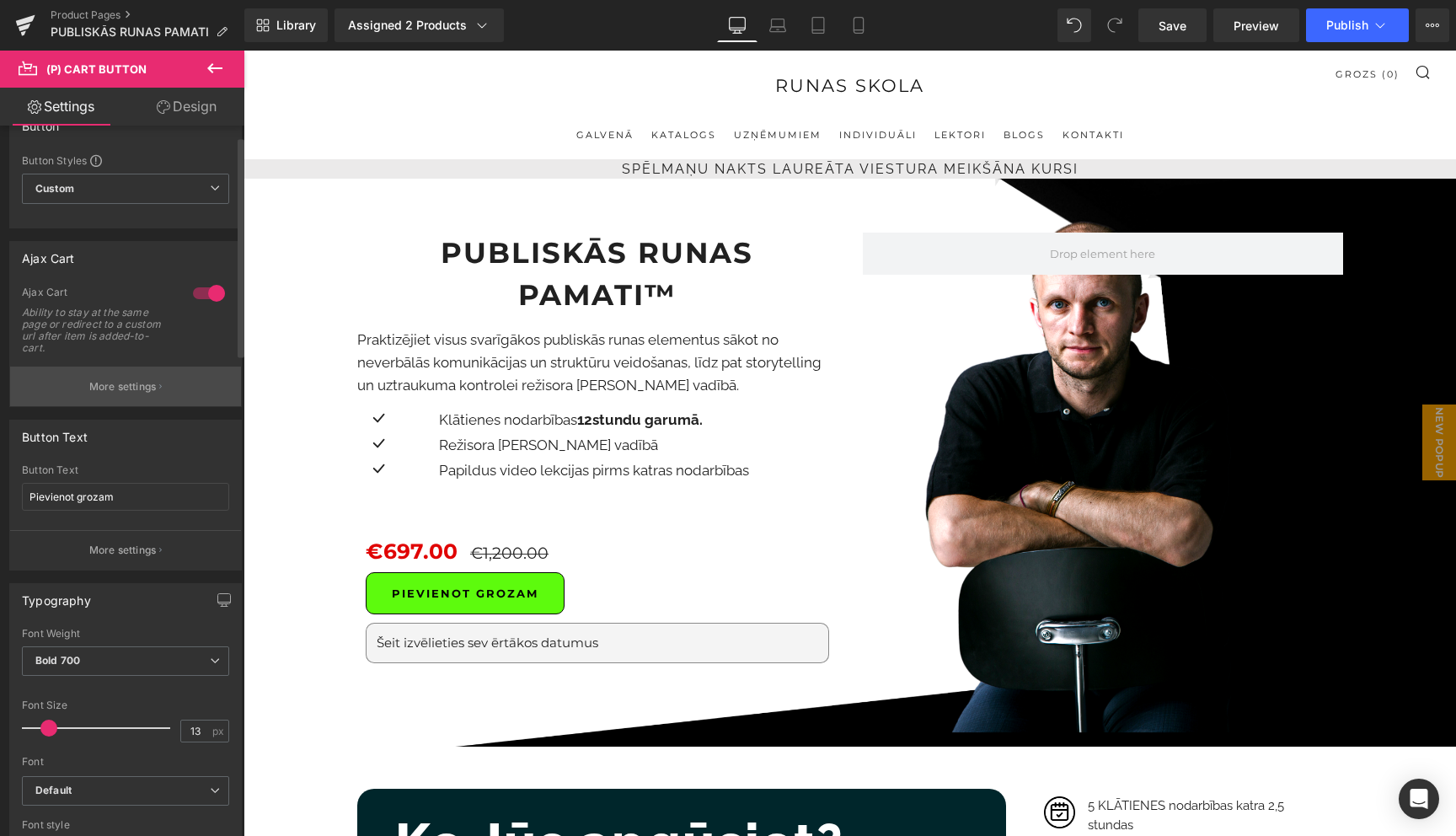
click at [139, 388] on p "More settings" at bounding box center [123, 387] width 67 height 15
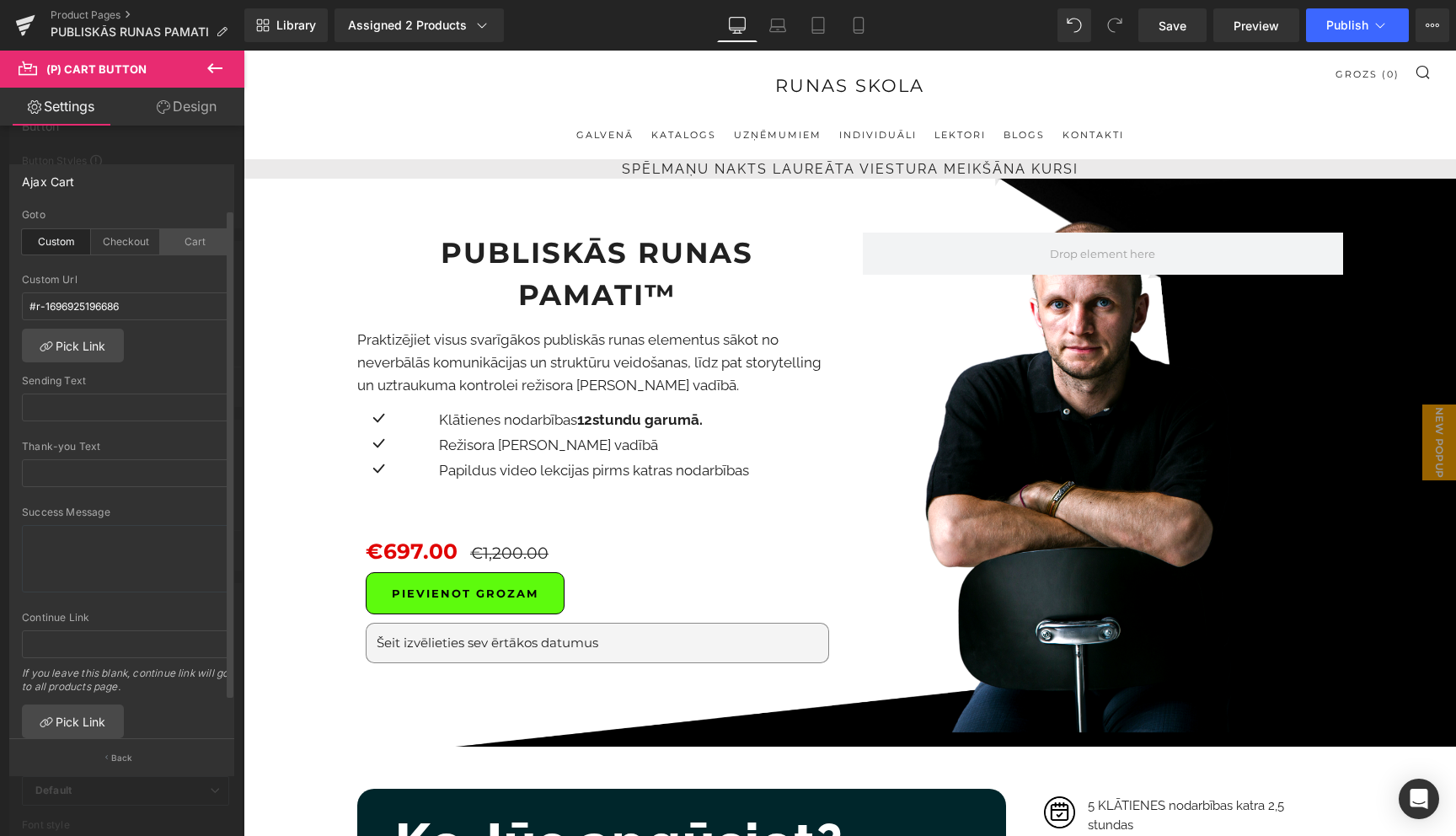
click at [189, 239] on div "Cart" at bounding box center [195, 242] width 69 height 25
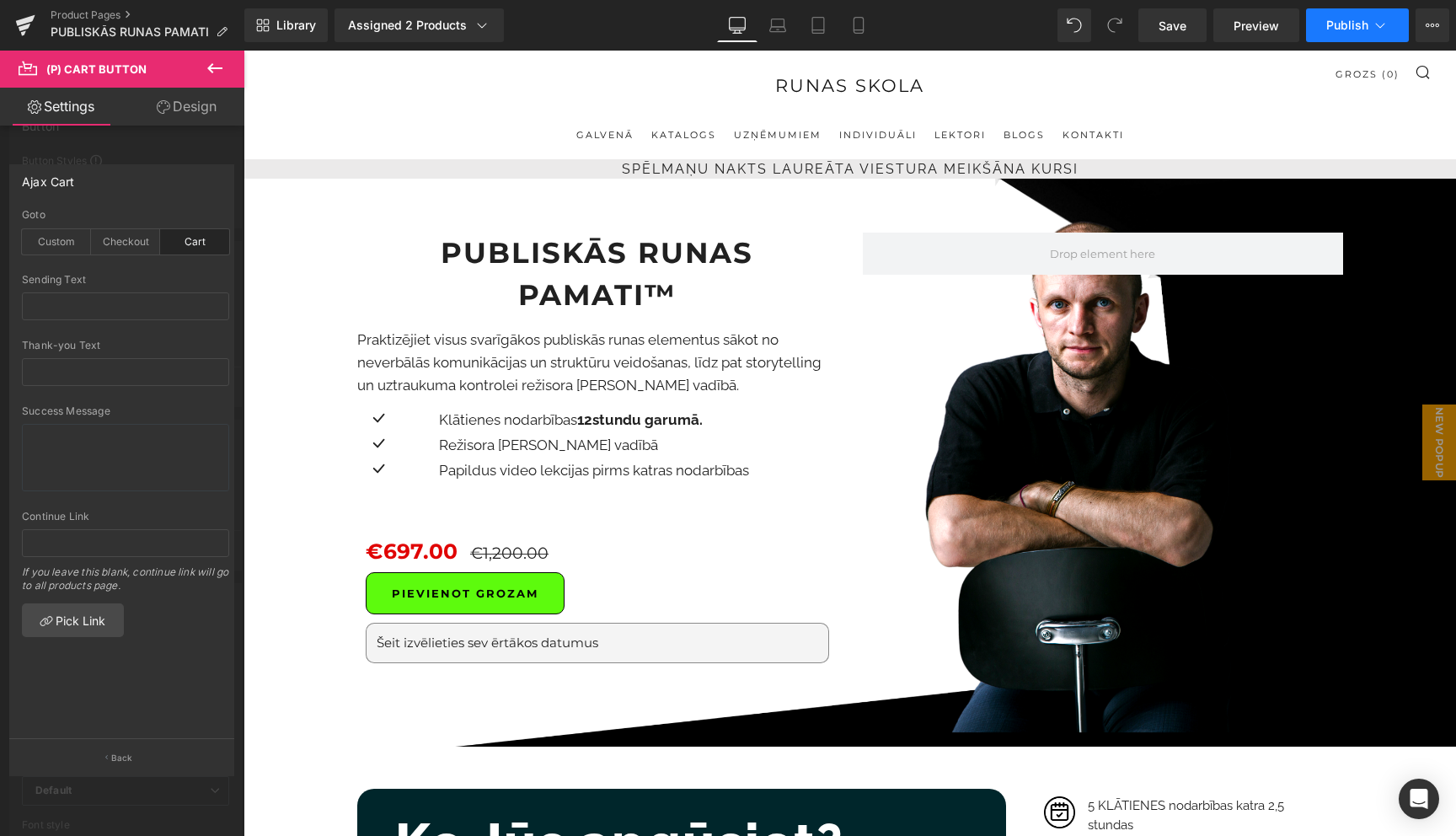
click at [1383, 21] on icon at bounding box center [1380, 25] width 17 height 17
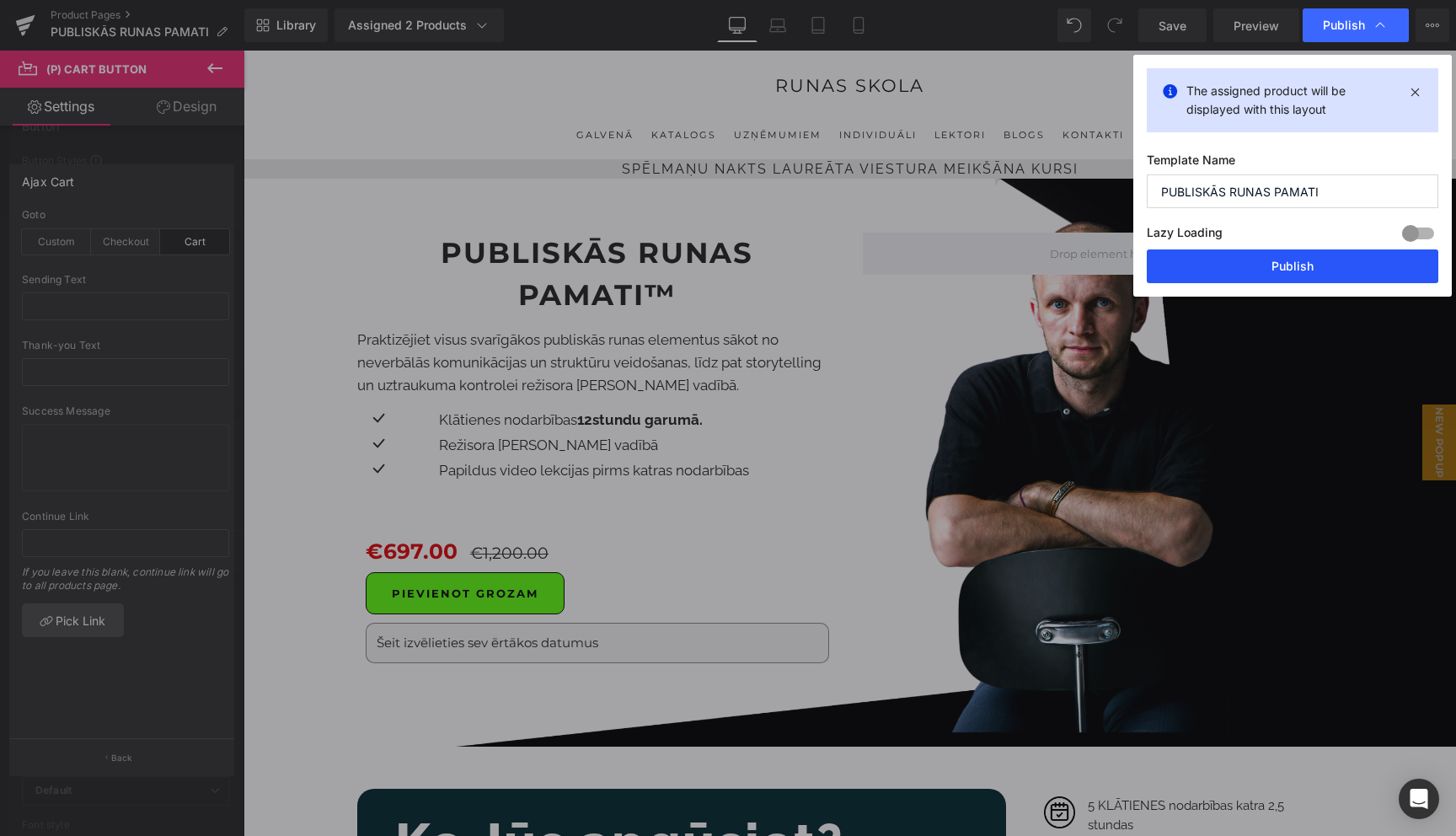
click at [1300, 266] on button "Publish" at bounding box center [1292, 266] width 291 height 34
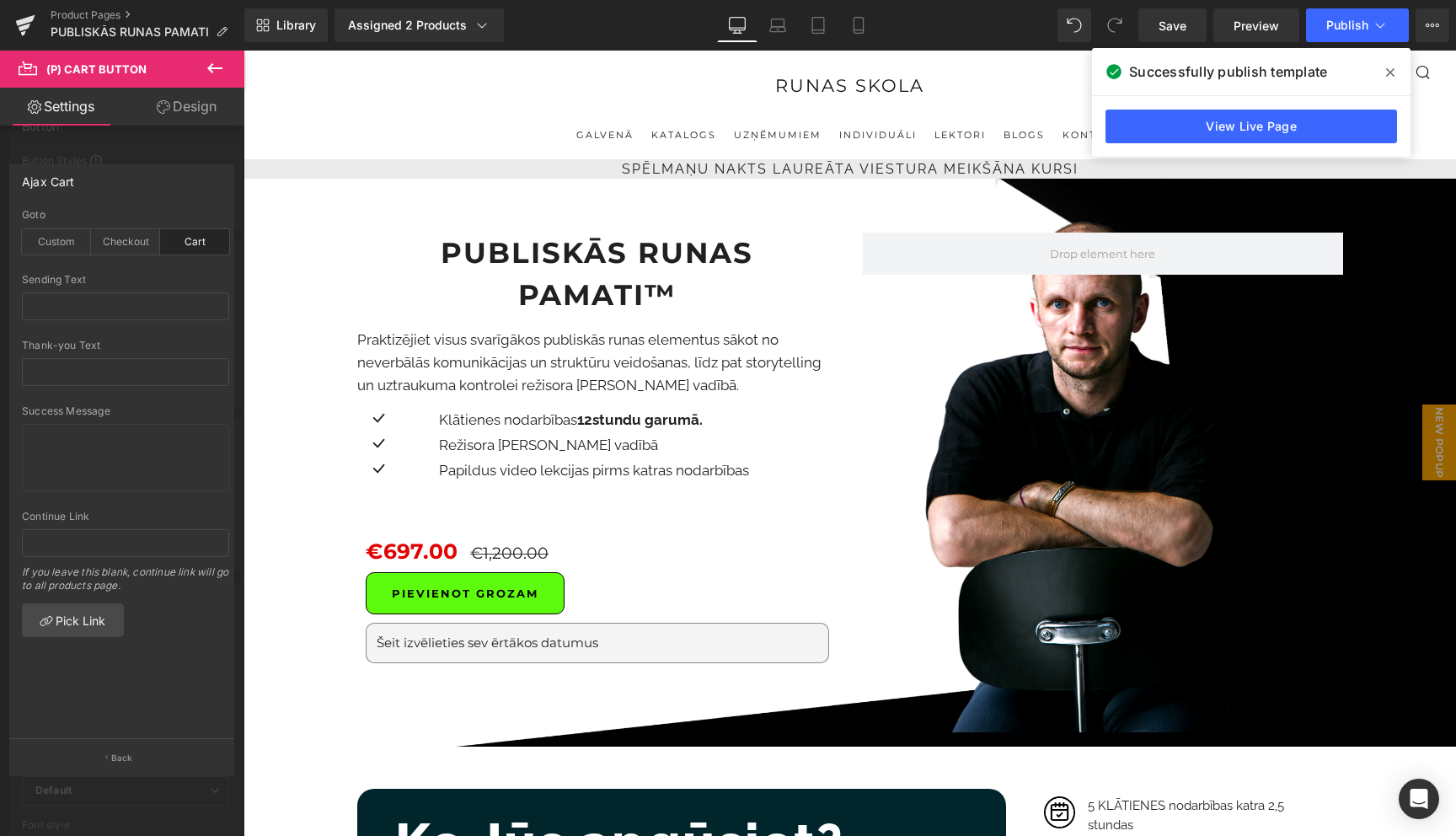
click at [1387, 69] on icon at bounding box center [1390, 72] width 8 height 8
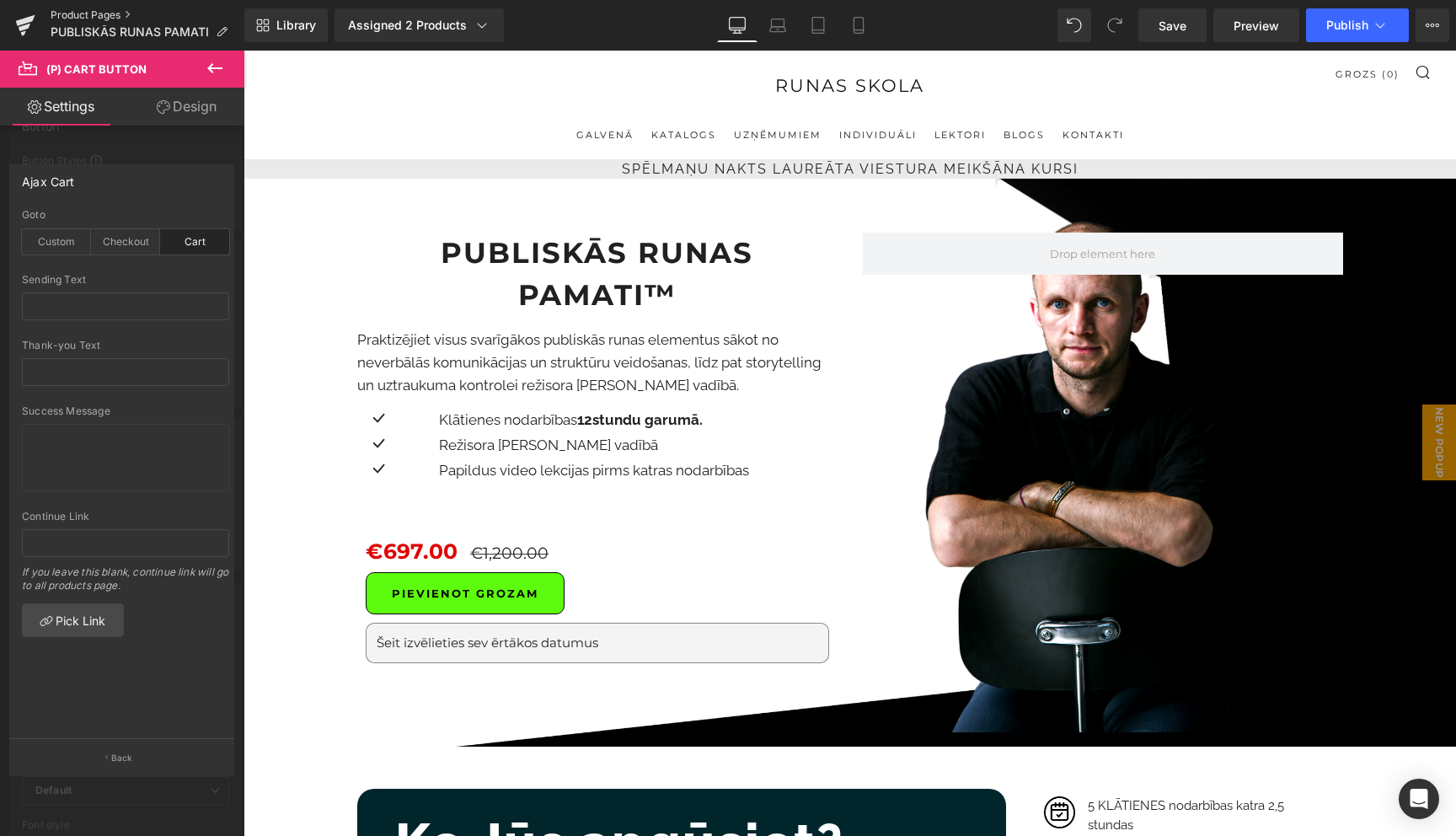
click at [102, 12] on link "Product Pages" at bounding box center [147, 14] width 194 height 13
